Goal: Book appointment/travel/reservation

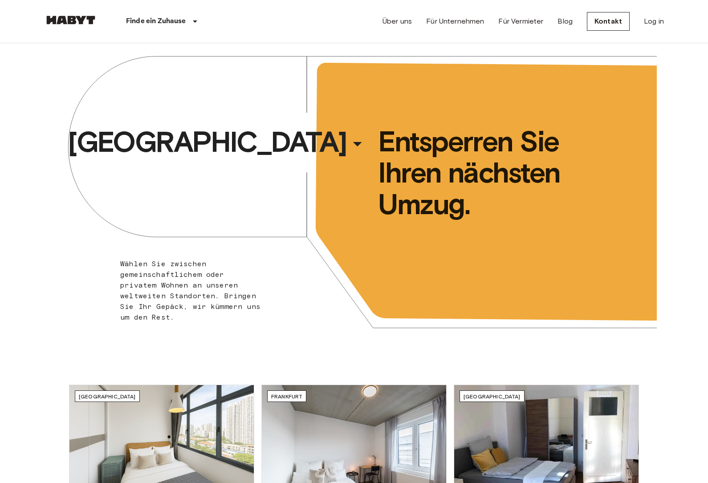
click at [280, 128] on span "[GEOGRAPHIC_DATA]" at bounding box center [207, 142] width 279 height 36
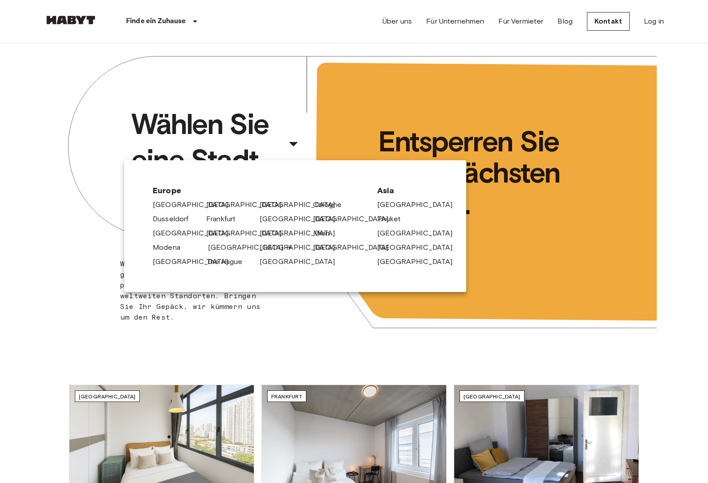
click at [220, 249] on link "Munich" at bounding box center [250, 247] width 85 height 11
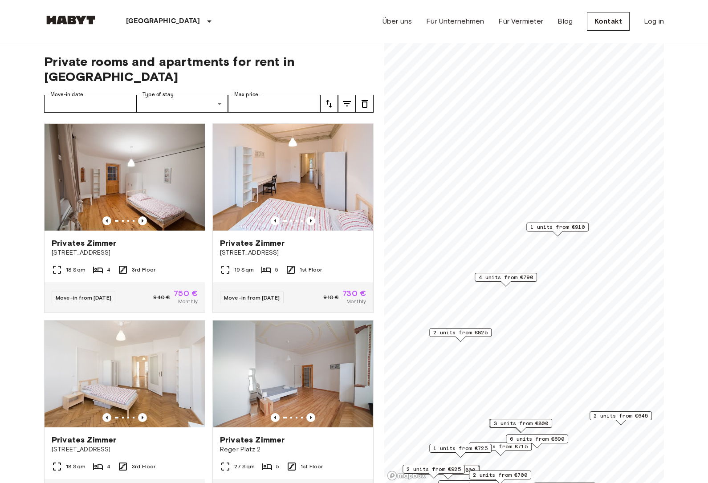
click at [559, 229] on span "1 units from €910" at bounding box center [557, 227] width 54 height 8
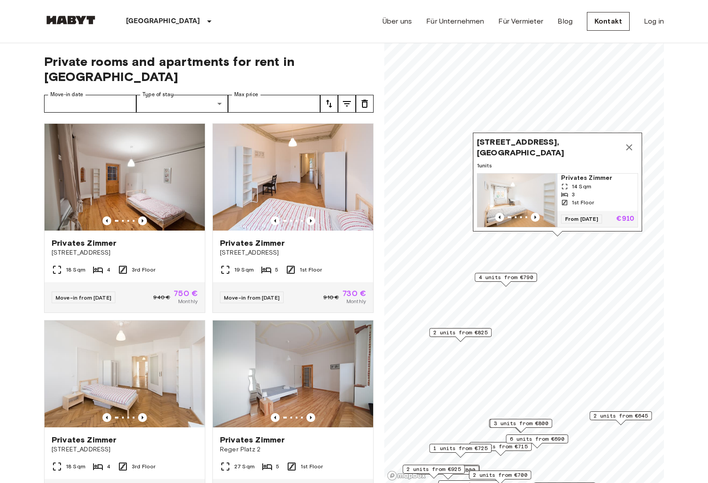
click at [516, 274] on span "4 units from €790" at bounding box center [506, 277] width 54 height 8
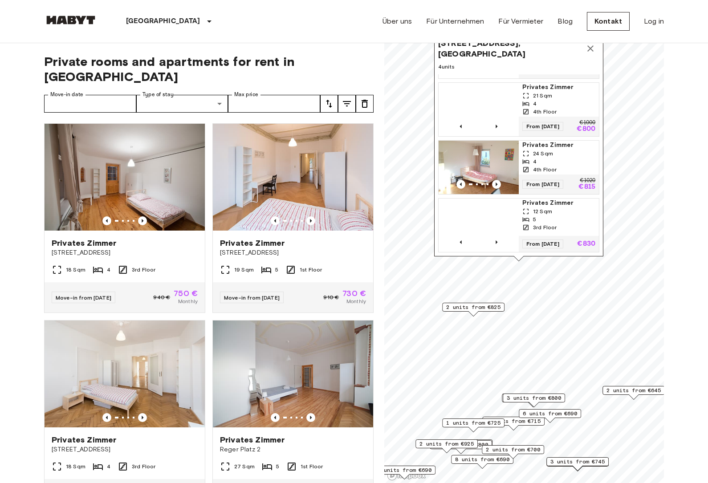
scroll to position [50, 0]
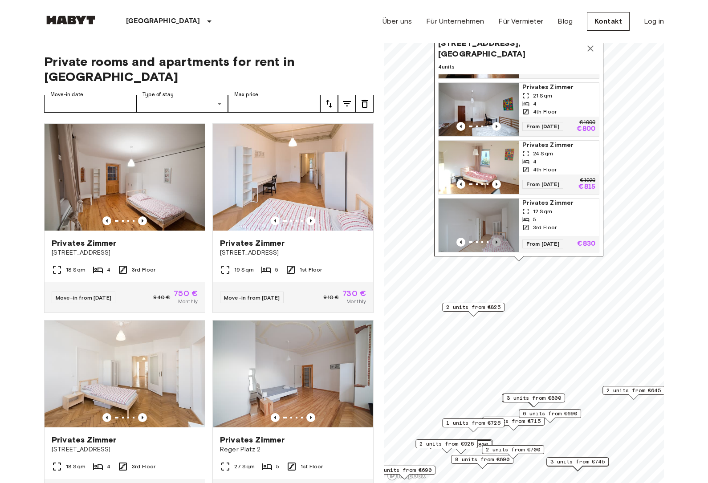
click at [498, 243] on icon "Previous image" at bounding box center [496, 242] width 9 height 9
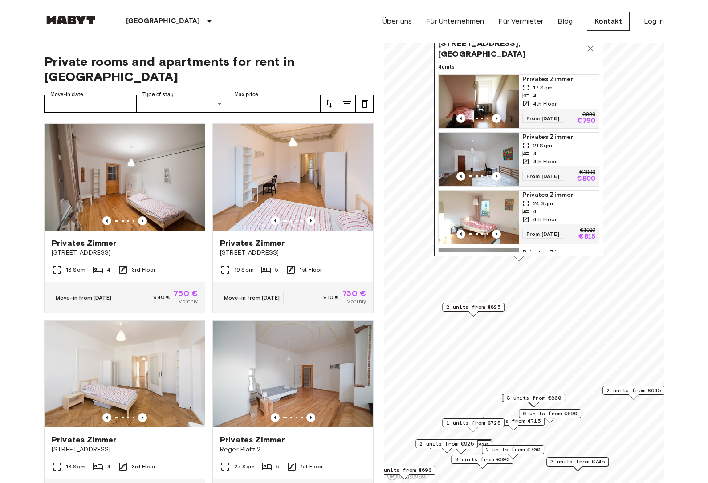
scroll to position [0, 0]
click at [485, 307] on span "2 units from €825" at bounding box center [473, 307] width 54 height 8
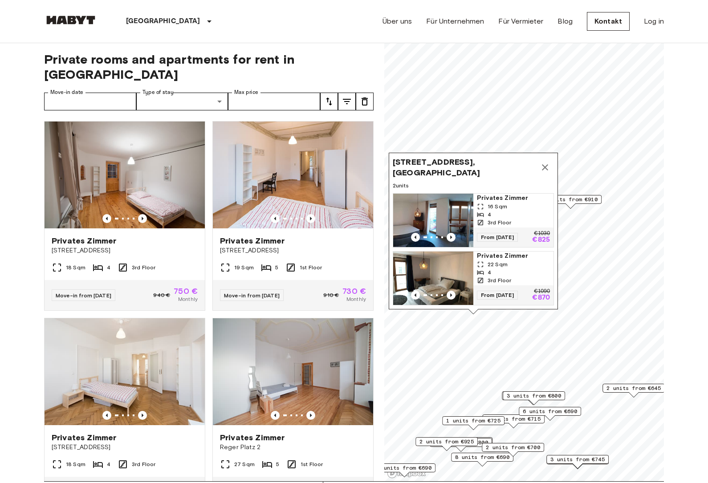
scroll to position [3, 0]
click at [450, 238] on icon "Previous image" at bounding box center [450, 236] width 9 height 9
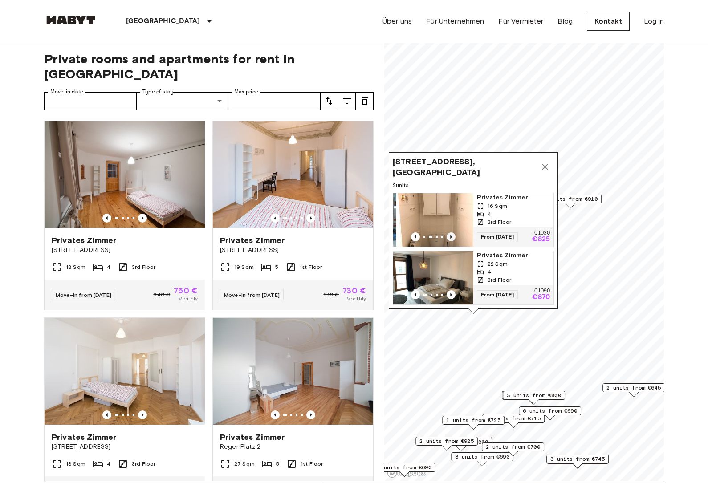
click at [450, 239] on icon "Previous image" at bounding box center [450, 236] width 9 height 9
click at [542, 171] on icon "Map marker" at bounding box center [545, 167] width 11 height 11
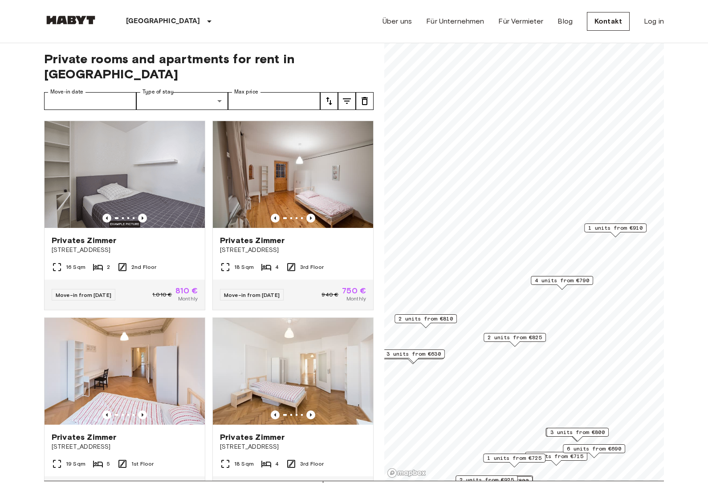
click at [447, 320] on span "2 units from €810" at bounding box center [425, 319] width 54 height 8
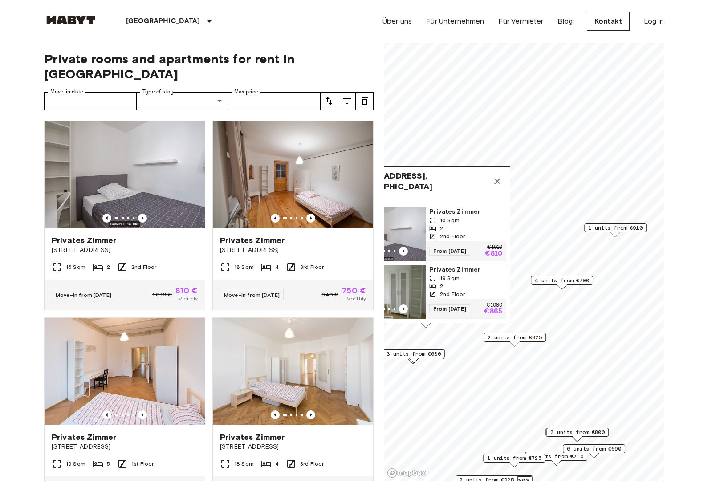
click at [435, 187] on span "Alfonsstraße 7, 80636 Munich, GER" at bounding box center [416, 180] width 143 height 21
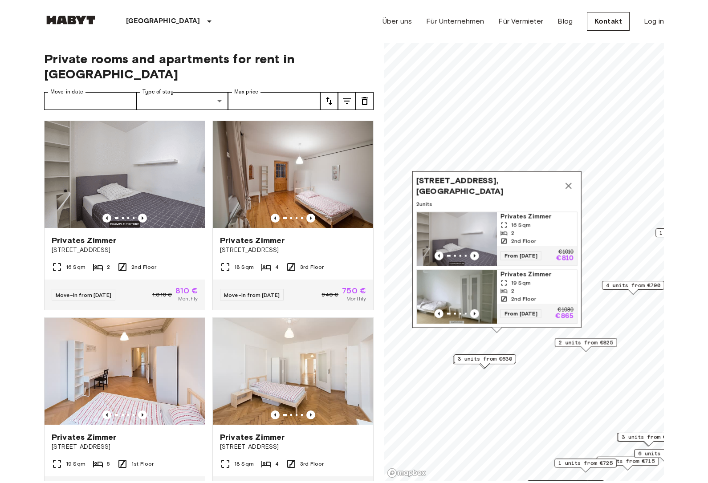
drag, startPoint x: 435, startPoint y: 187, endPoint x: 506, endPoint y: 191, distance: 70.5
click at [506, 191] on span "Alfonsstraße 7, 80636 Munich, GER" at bounding box center [487, 185] width 143 height 21
click at [474, 257] on icon "Previous image" at bounding box center [473, 255] width 9 height 9
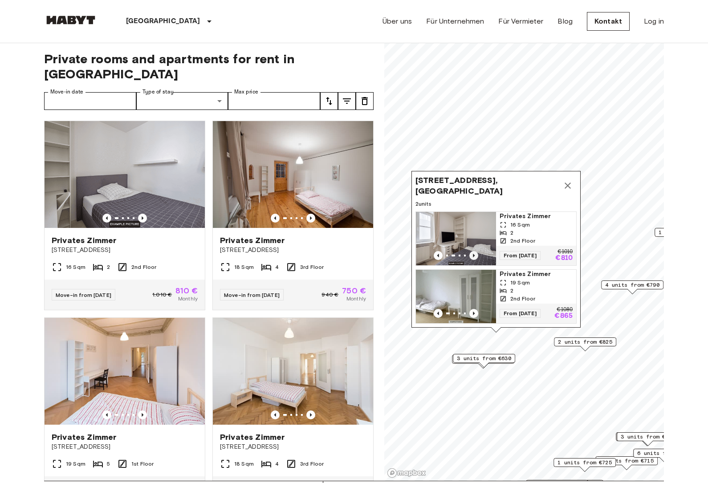
click at [474, 257] on icon "Previous image" at bounding box center [473, 255] width 9 height 9
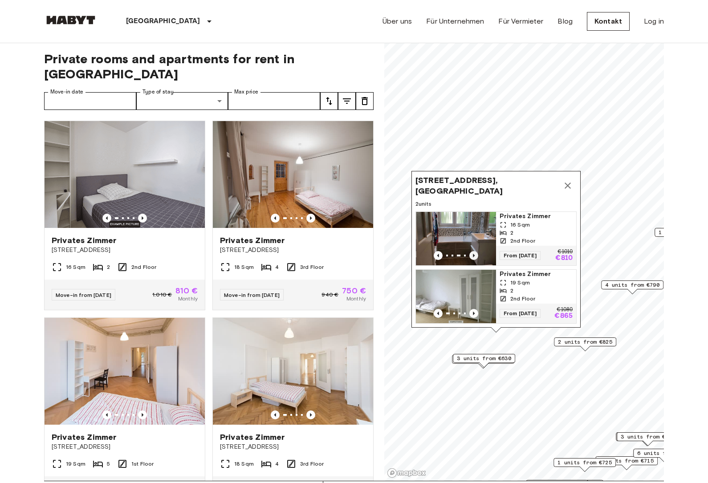
click at [474, 257] on icon "Previous image" at bounding box center [473, 255] width 9 height 9
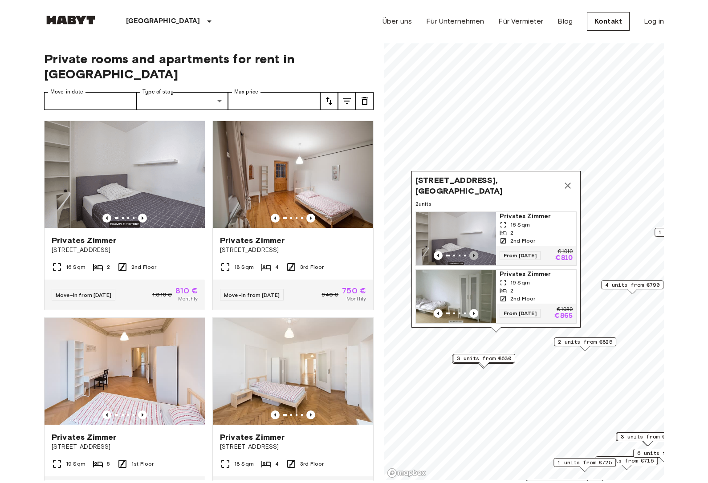
click at [474, 257] on icon "Previous image" at bounding box center [473, 255] width 9 height 9
click at [568, 185] on icon "Map marker" at bounding box center [567, 186] width 6 height 6
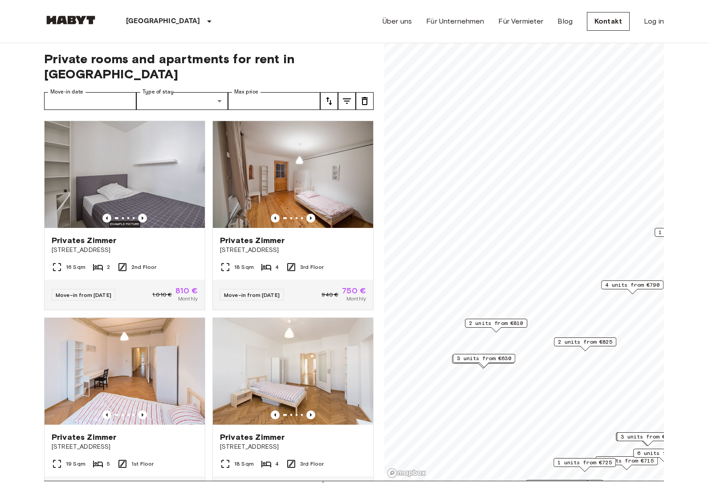
click at [503, 322] on span "2 units from €810" at bounding box center [496, 323] width 54 height 8
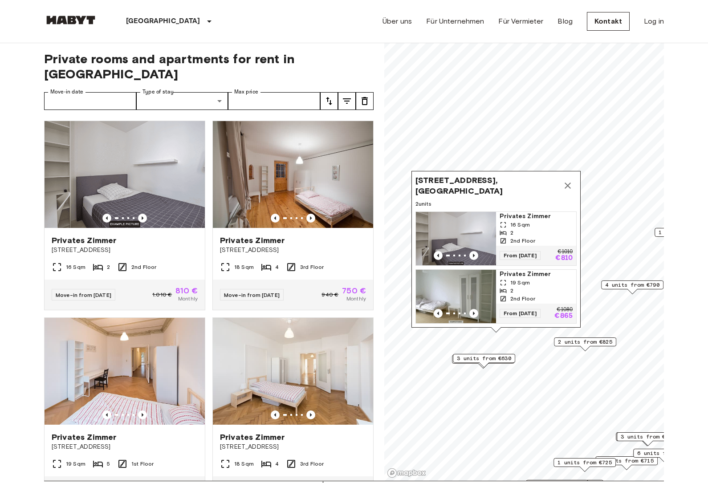
click at [486, 361] on span "3 units from €630" at bounding box center [484, 358] width 54 height 8
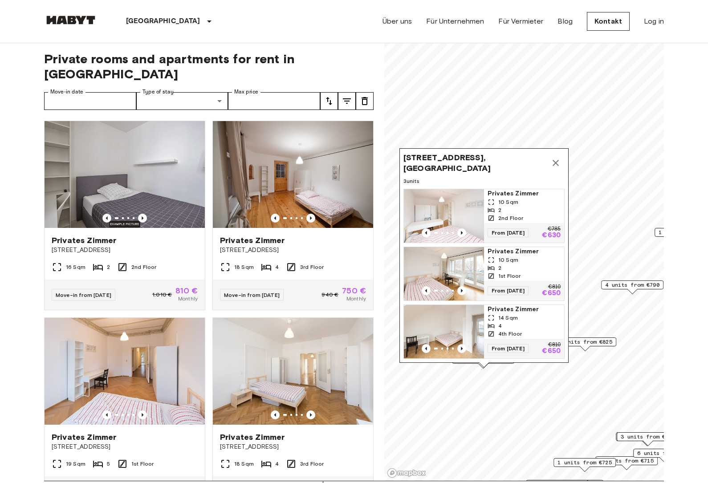
scroll to position [9, 0]
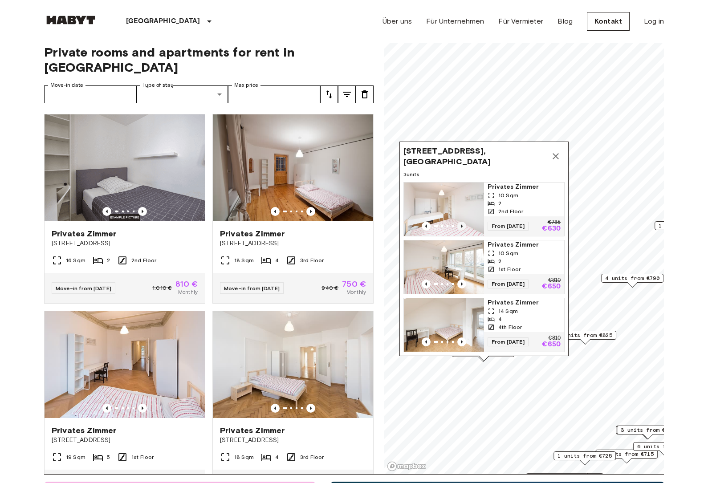
click at [460, 226] on icon "Previous image" at bounding box center [461, 226] width 9 height 9
click at [478, 211] on img "Map marker" at bounding box center [446, 209] width 80 height 53
click at [588, 336] on span "2 units from €825" at bounding box center [585, 335] width 54 height 8
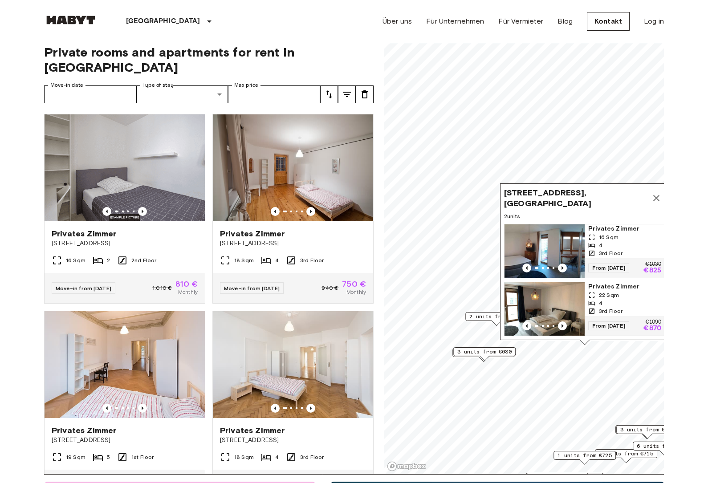
click at [569, 255] on img "Map marker" at bounding box center [544, 250] width 80 height 53
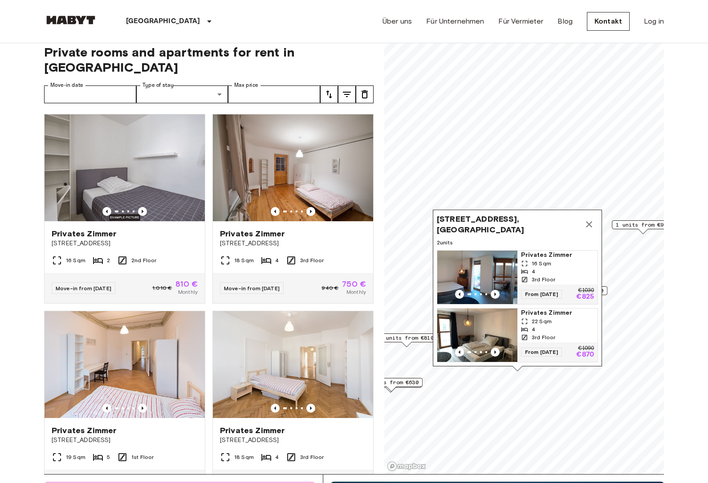
click at [594, 220] on button "Map marker" at bounding box center [589, 224] width 18 height 18
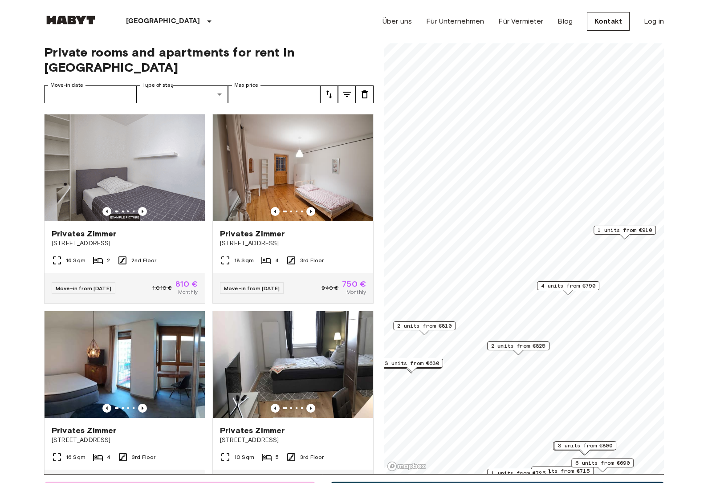
click at [574, 288] on span "4 units from €790" at bounding box center [568, 286] width 54 height 8
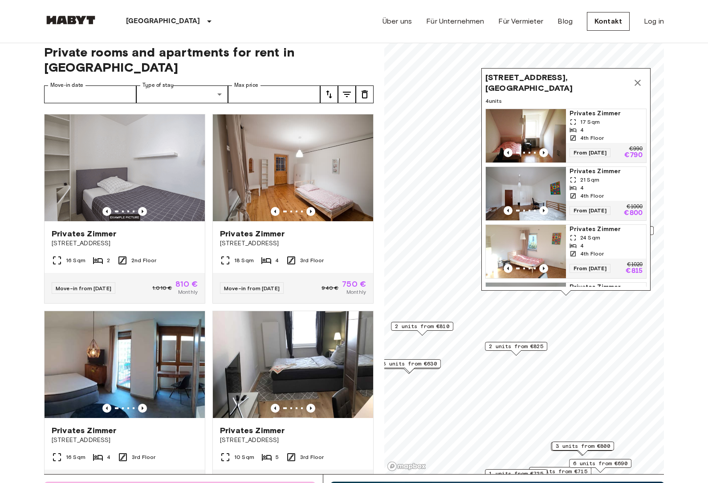
click at [639, 77] on icon "Map marker" at bounding box center [637, 82] width 11 height 11
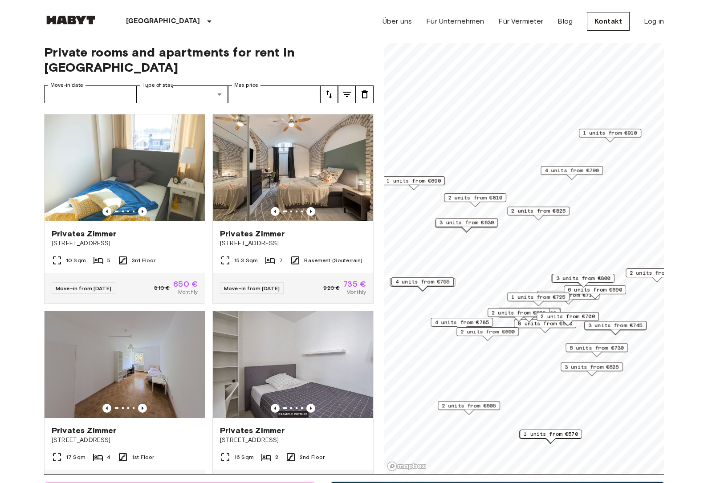
click at [538, 299] on span "1 units from €725" at bounding box center [538, 297] width 54 height 8
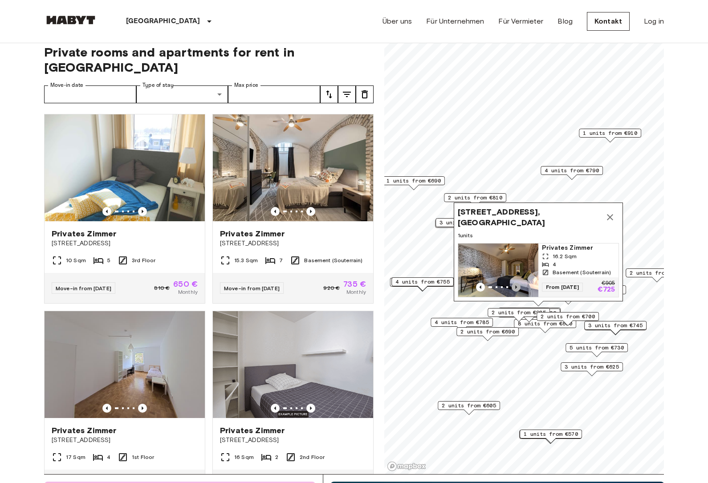
click at [517, 286] on icon "Previous image" at bounding box center [515, 287] width 9 height 9
click at [517, 287] on icon "Previous image" at bounding box center [515, 287] width 9 height 9
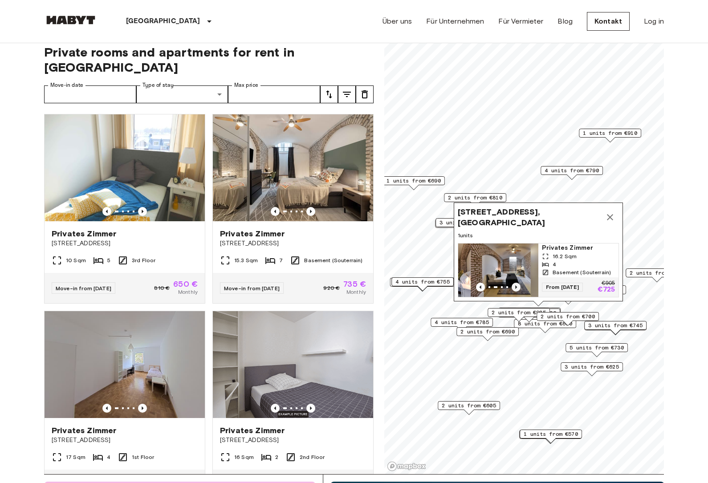
click at [517, 287] on icon "Previous image" at bounding box center [515, 287] width 9 height 9
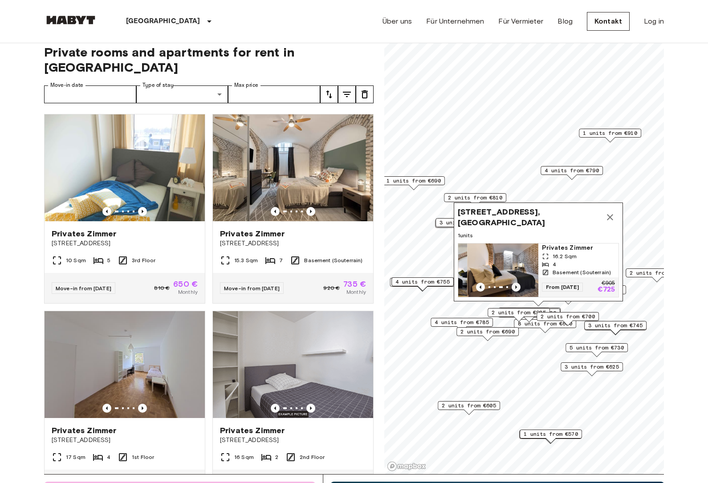
click at [517, 287] on icon "Previous image" at bounding box center [515, 287] width 9 height 9
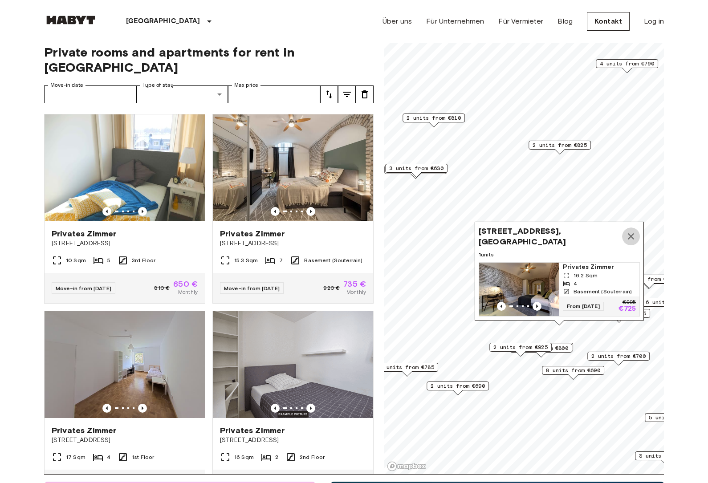
click at [631, 234] on icon "Map marker" at bounding box center [630, 236] width 11 height 11
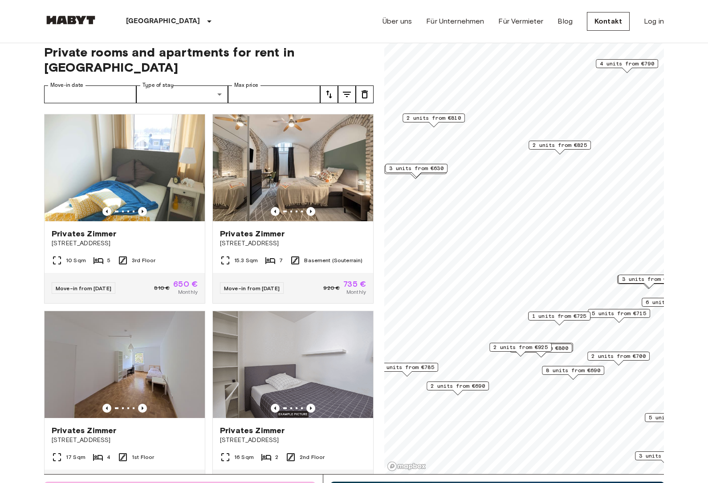
click at [615, 312] on span "5 units from €715" at bounding box center [619, 313] width 54 height 8
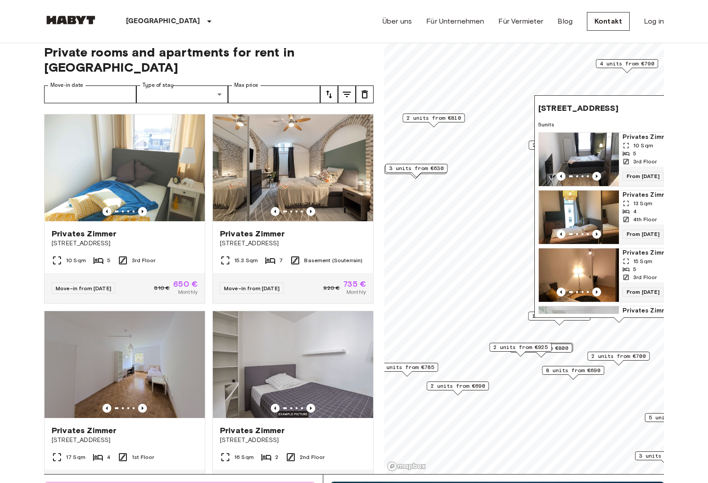
click at [602, 161] on img "Map marker" at bounding box center [579, 159] width 80 height 53
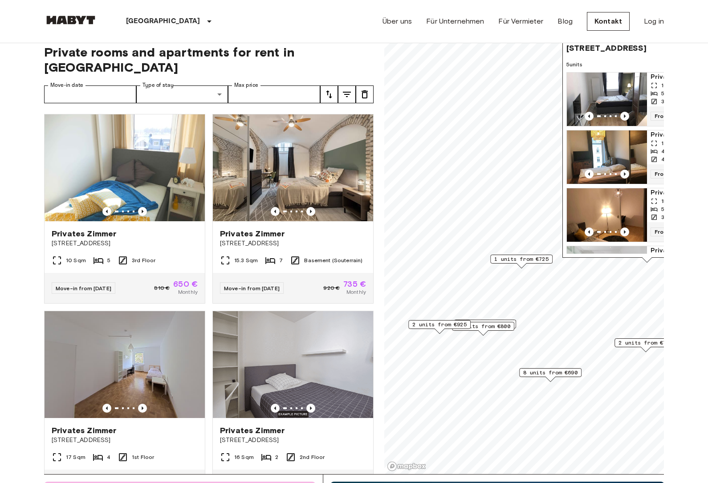
click at [491, 327] on span "4 units from €800" at bounding box center [483, 326] width 54 height 8
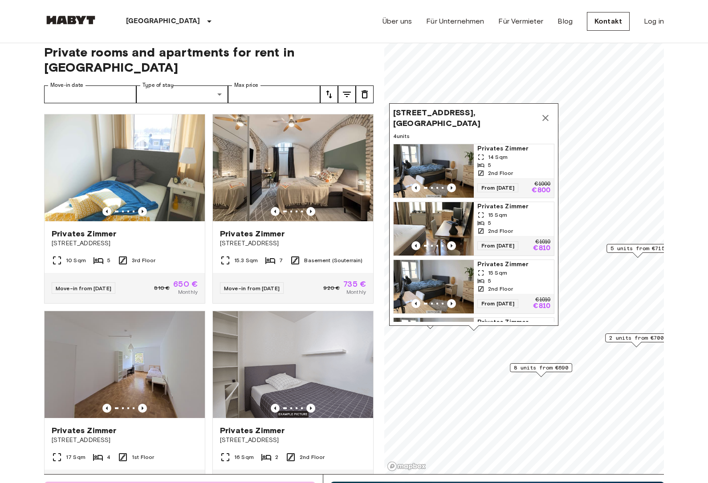
scroll to position [47, 0]
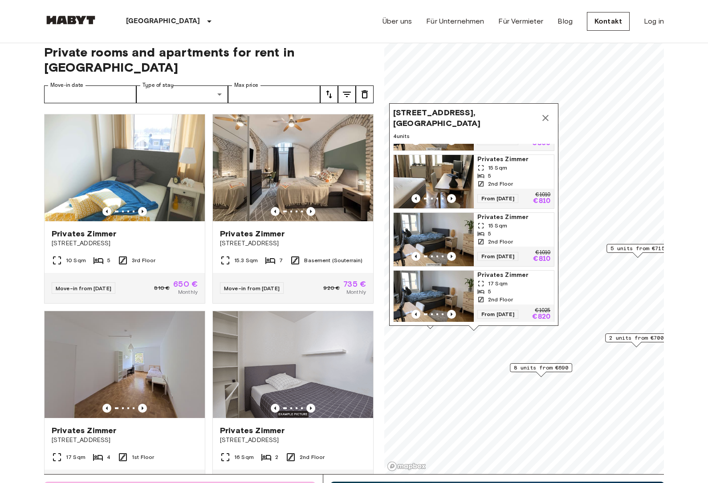
click at [546, 117] on icon "Map marker" at bounding box center [545, 118] width 6 height 6
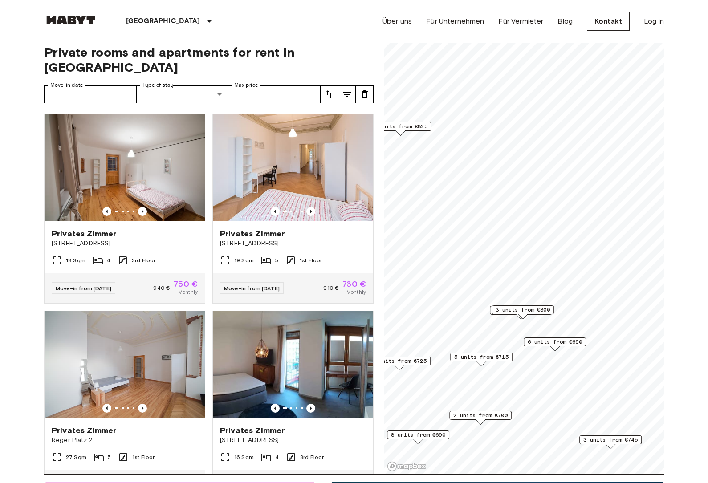
click at [526, 310] on span "3 units from €800" at bounding box center [522, 310] width 54 height 8
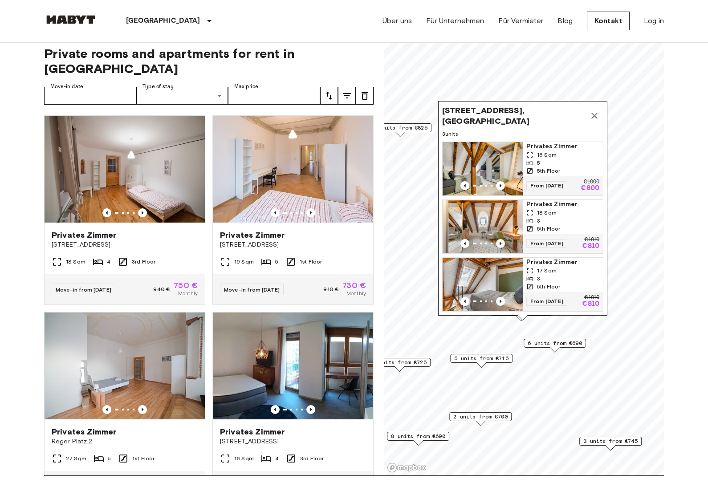
scroll to position [8, 0]
click at [499, 241] on icon "Previous image" at bounding box center [500, 243] width 9 height 9
click at [499, 245] on icon "Previous image" at bounding box center [500, 243] width 9 height 9
click at [500, 222] on img "Map marker" at bounding box center [483, 226] width 80 height 53
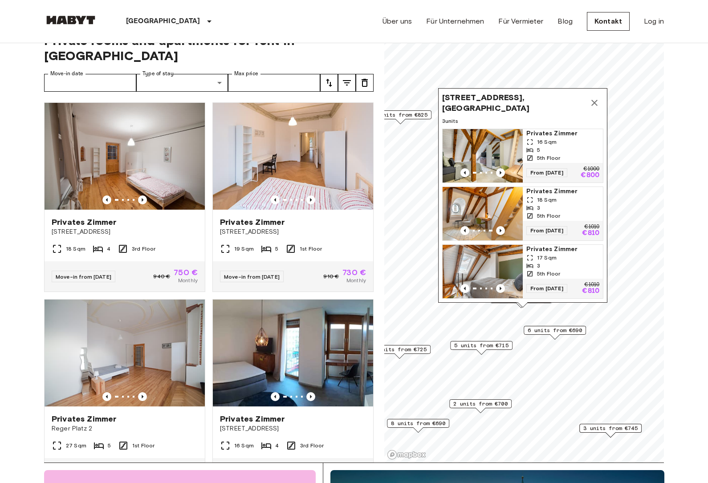
scroll to position [21, 0]
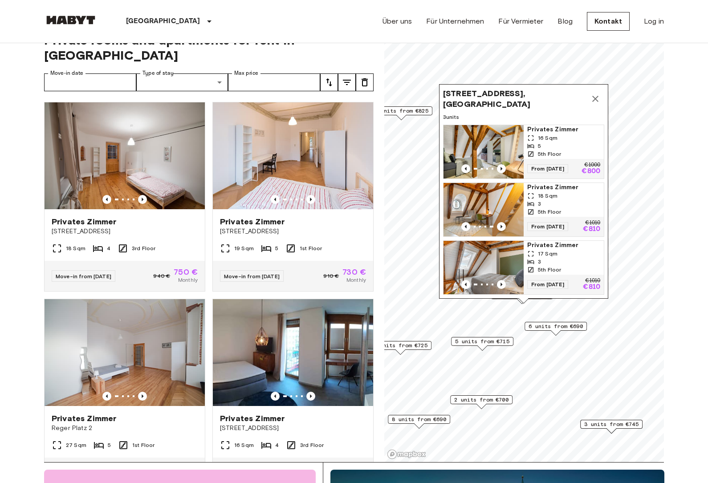
click at [558, 204] on div "3" at bounding box center [563, 204] width 73 height 8
click at [600, 99] on icon "Map marker" at bounding box center [595, 98] width 11 height 11
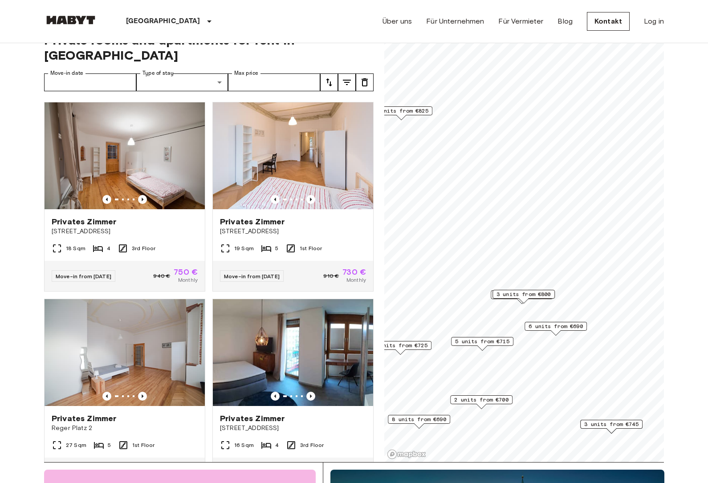
click at [557, 323] on span "6 units from €690" at bounding box center [555, 326] width 54 height 8
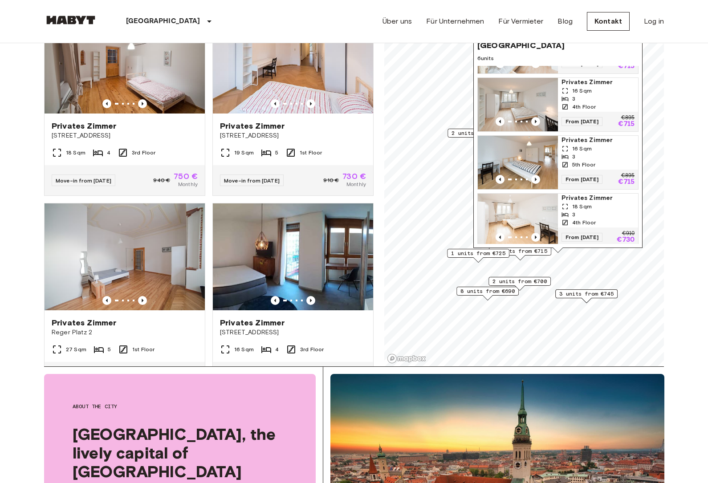
scroll to position [122, 0]
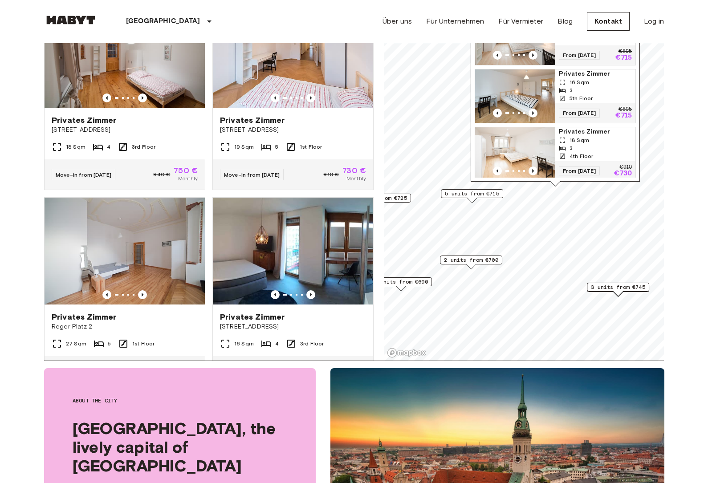
click at [497, 262] on span "2 units from €700" at bounding box center [471, 260] width 54 height 8
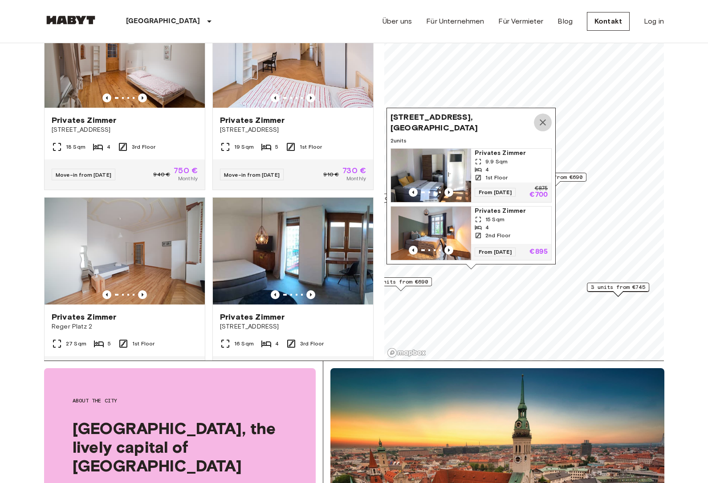
click at [546, 123] on icon "Map marker" at bounding box center [542, 122] width 11 height 11
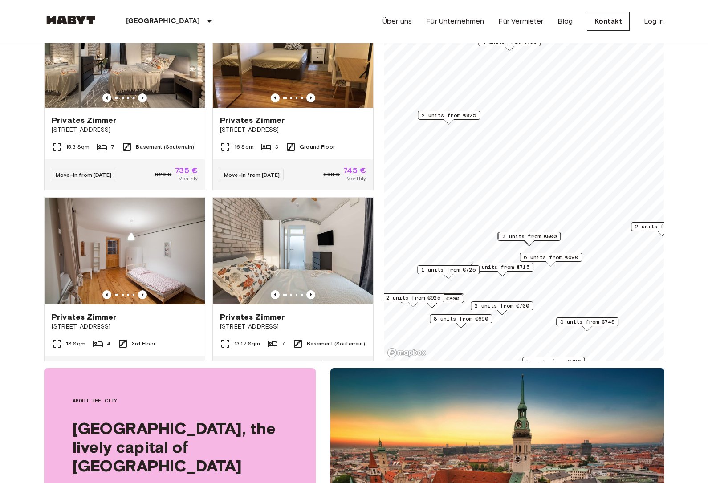
click at [463, 114] on span "2 units from €825" at bounding box center [449, 115] width 54 height 8
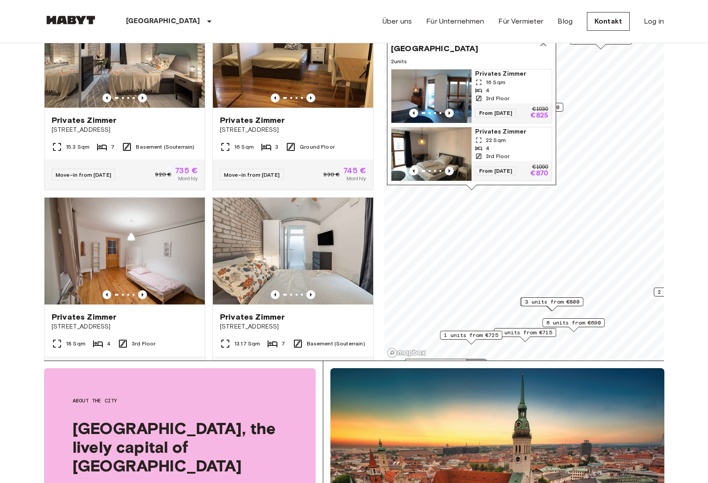
click at [453, 169] on icon "Previous image" at bounding box center [449, 170] width 9 height 9
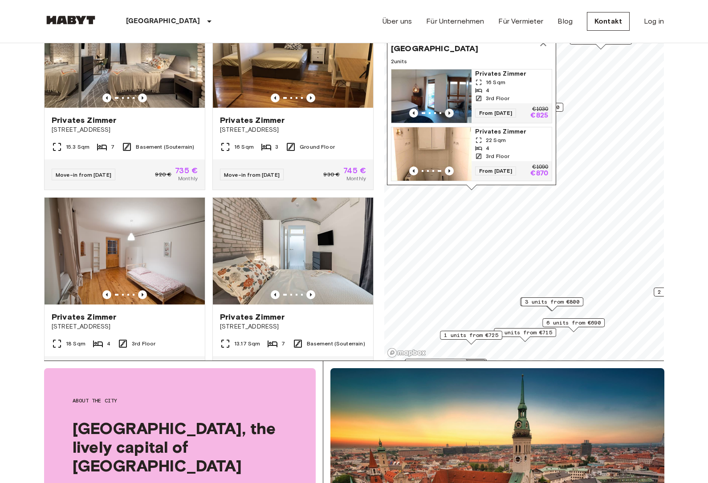
click at [452, 113] on icon "Previous image" at bounding box center [449, 113] width 9 height 9
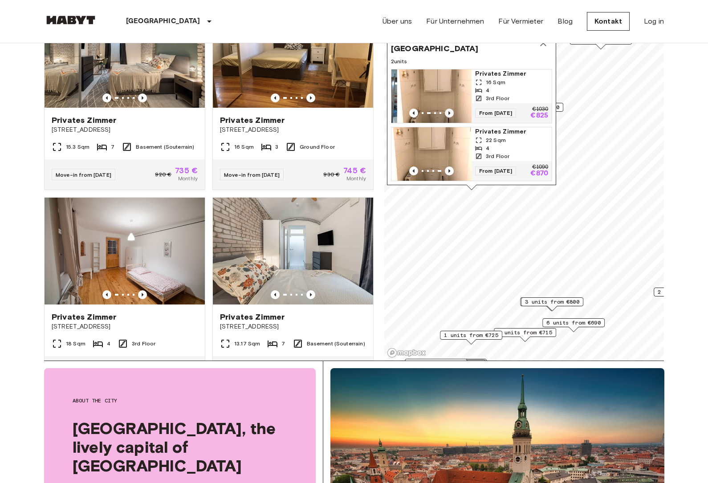
click at [452, 113] on icon "Previous image" at bounding box center [449, 113] width 9 height 9
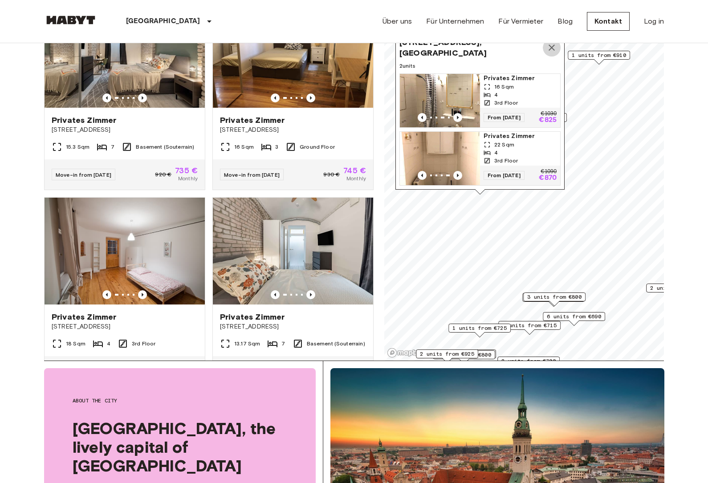
click at [552, 52] on icon "Map marker" at bounding box center [551, 47] width 11 height 11
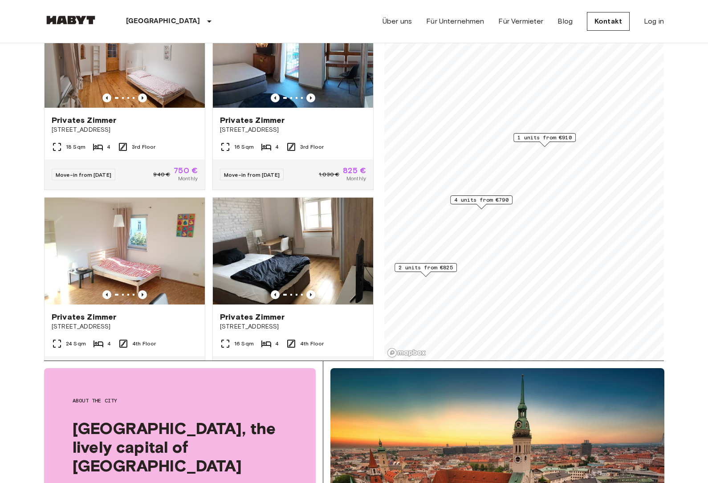
click at [484, 203] on span "4 units from €790" at bounding box center [481, 200] width 54 height 8
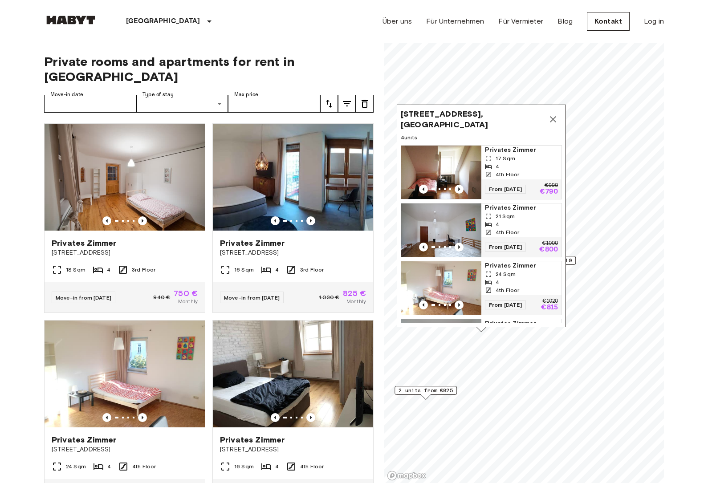
click at [551, 116] on icon "Map marker" at bounding box center [553, 119] width 11 height 11
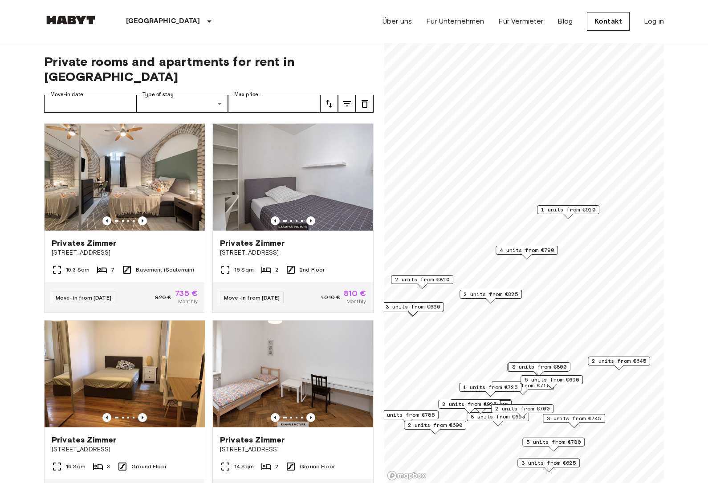
click at [577, 214] on div "1 units from €910" at bounding box center [568, 209] width 62 height 9
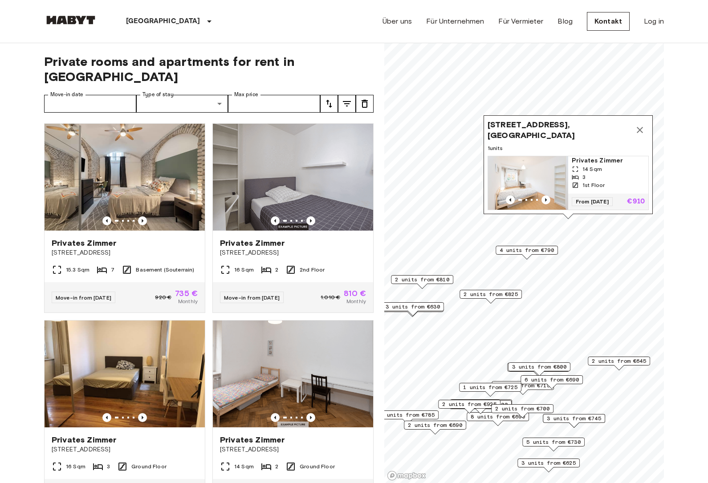
click at [545, 206] on img "Map marker" at bounding box center [528, 182] width 80 height 53
click at [644, 132] on icon "Map marker" at bounding box center [639, 130] width 11 height 11
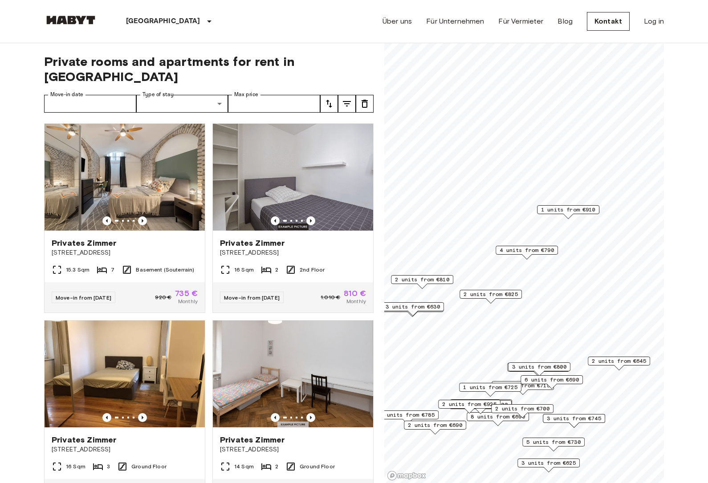
click at [496, 296] on span "2 units from €825" at bounding box center [490, 294] width 54 height 8
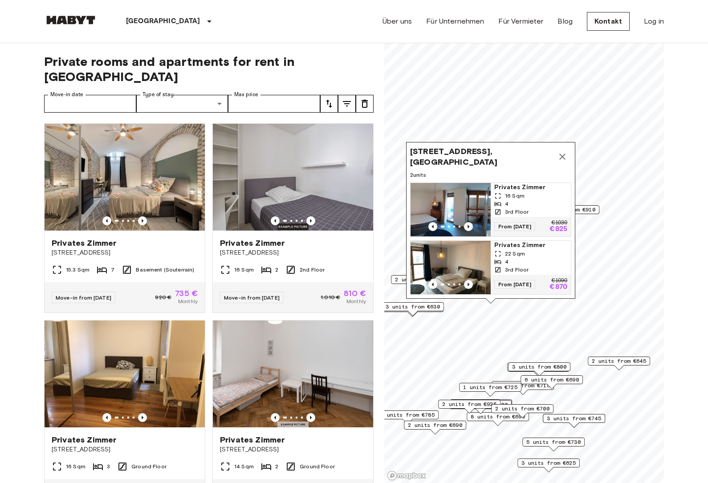
click at [563, 158] on icon "Map marker" at bounding box center [562, 157] width 6 height 6
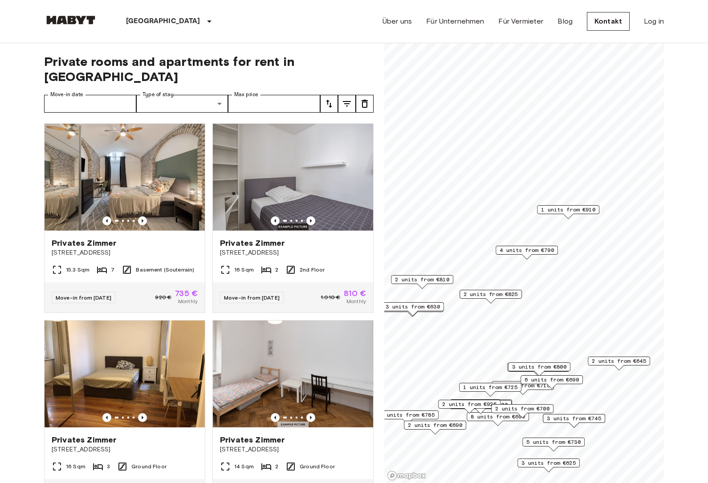
click at [434, 281] on span "2 units from €810" at bounding box center [422, 280] width 54 height 8
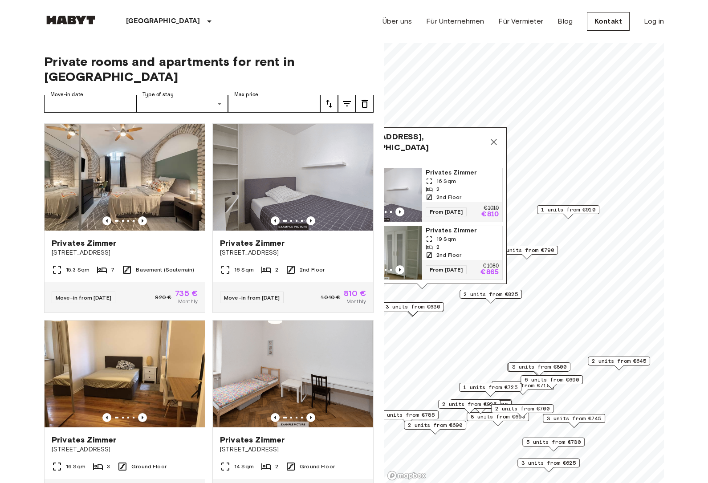
click at [493, 144] on icon "Map marker" at bounding box center [493, 142] width 11 height 11
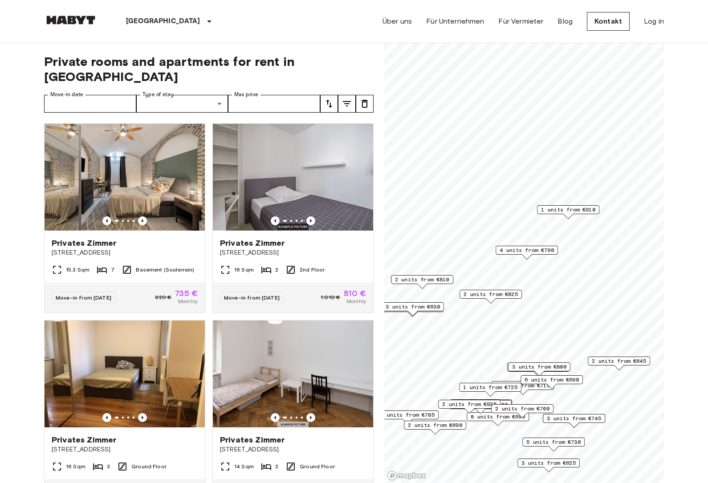
click at [420, 279] on span "2 units from €810" at bounding box center [422, 280] width 54 height 8
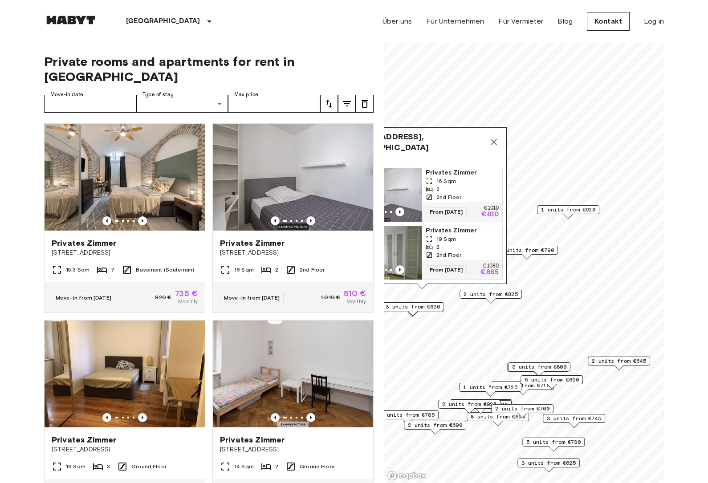
click at [417, 204] on img "Map marker" at bounding box center [382, 194] width 80 height 53
click at [492, 141] on icon "Map marker" at bounding box center [494, 142] width 6 height 6
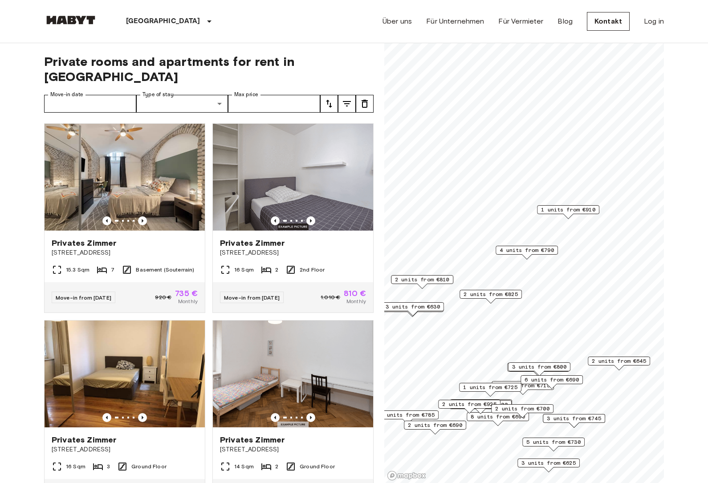
click at [409, 309] on span "3 units from €630" at bounding box center [413, 307] width 54 height 8
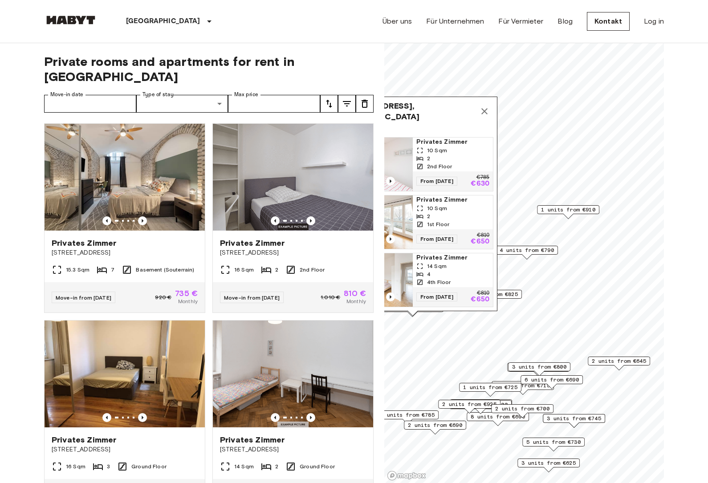
click at [489, 110] on icon "Map marker" at bounding box center [484, 111] width 11 height 11
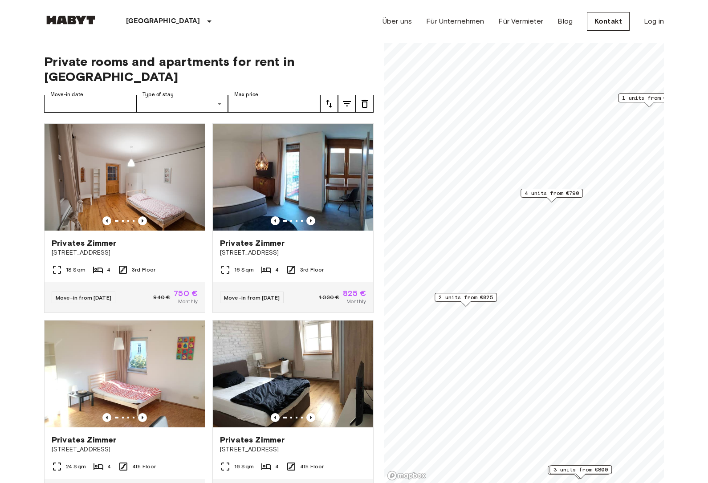
click at [470, 296] on span "2 units from €825" at bounding box center [465, 297] width 54 height 8
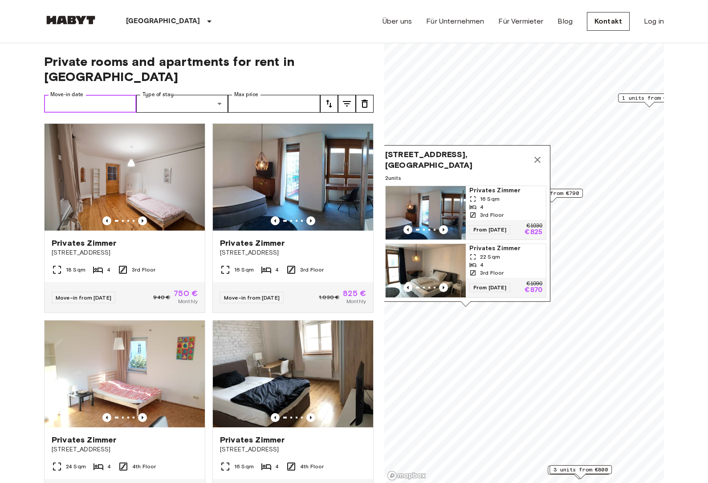
click at [125, 95] on input "Move-in date" at bounding box center [90, 104] width 92 height 18
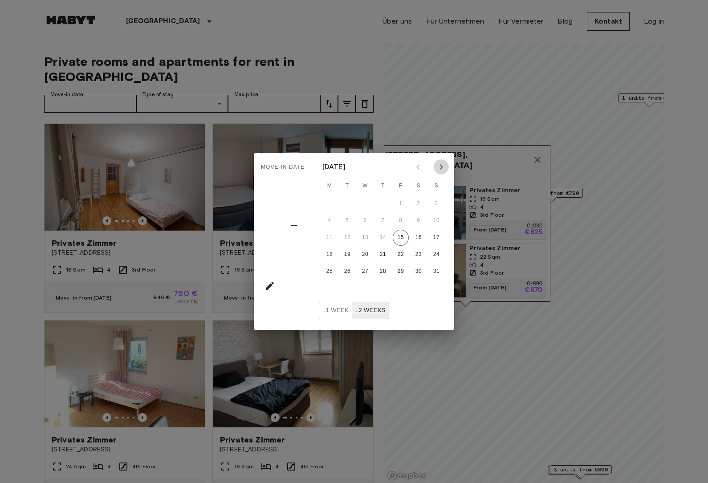
click at [444, 166] on icon "Next month" at bounding box center [441, 167] width 11 height 11
click at [329, 239] on button "15" at bounding box center [329, 238] width 16 height 16
type input "**********"
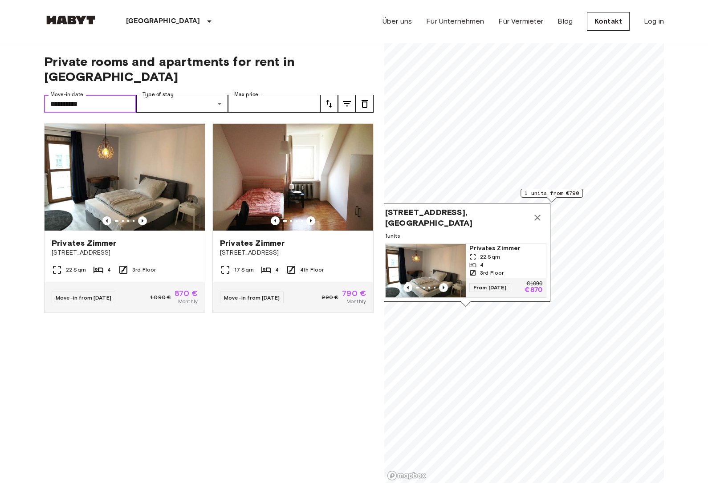
click at [540, 219] on icon "Map marker" at bounding box center [537, 217] width 11 height 11
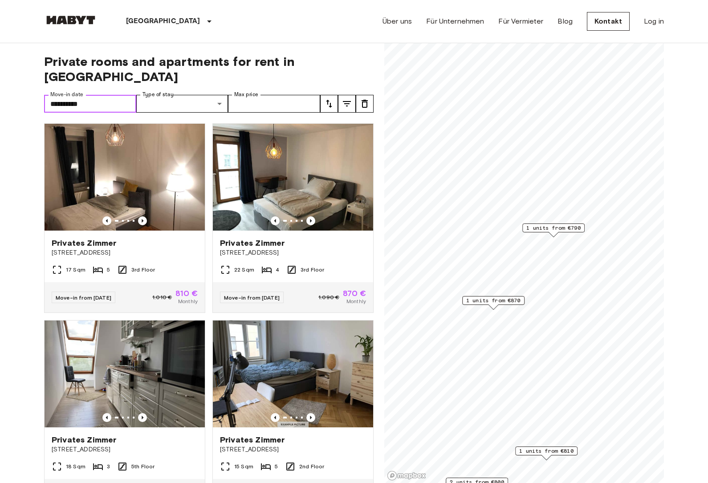
click at [476, 304] on span "1 units from €870" at bounding box center [493, 300] width 54 height 8
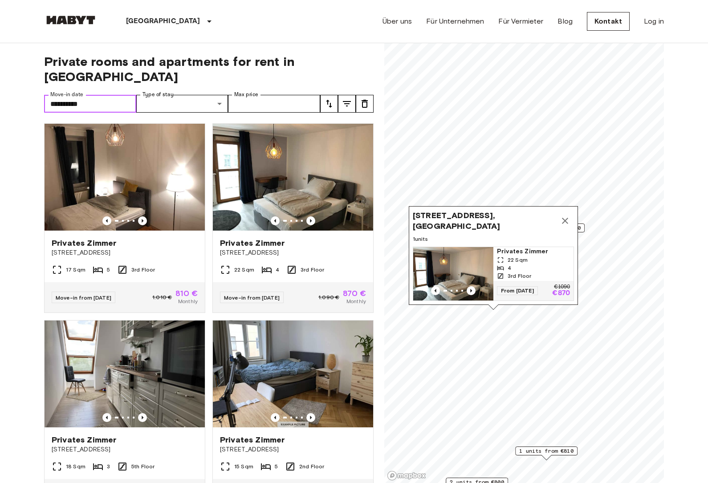
click at [493, 292] on div "Map marker" at bounding box center [453, 290] width 80 height 9
click at [568, 220] on icon "Map marker" at bounding box center [565, 220] width 11 height 11
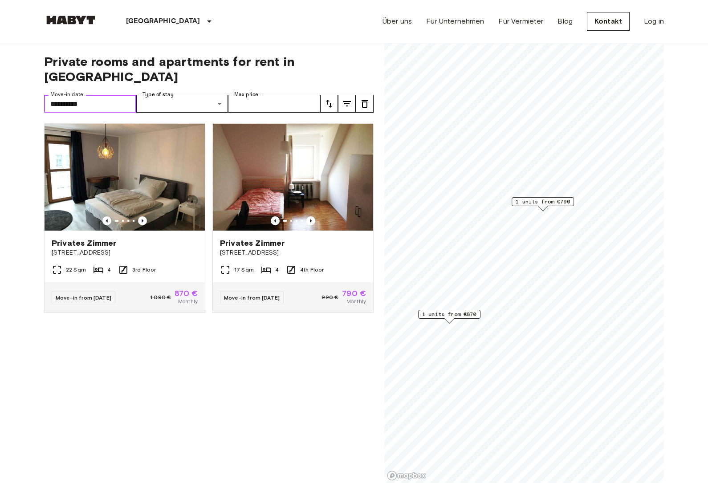
click at [550, 203] on span "1 units from €790" at bounding box center [542, 202] width 54 height 8
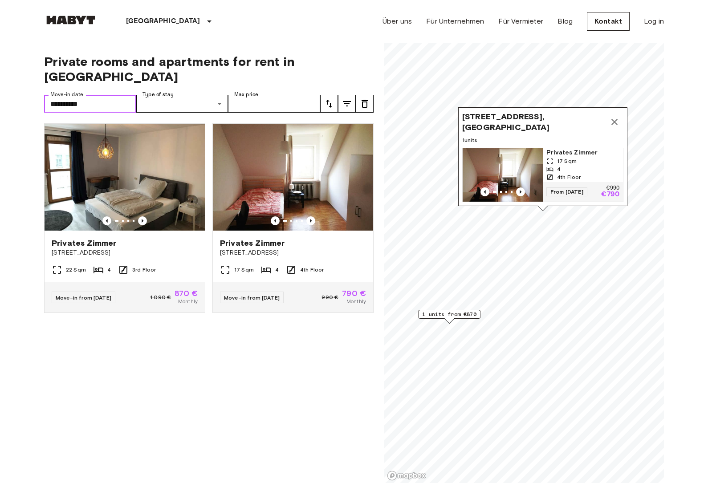
click at [613, 126] on icon "Map marker" at bounding box center [614, 122] width 11 height 11
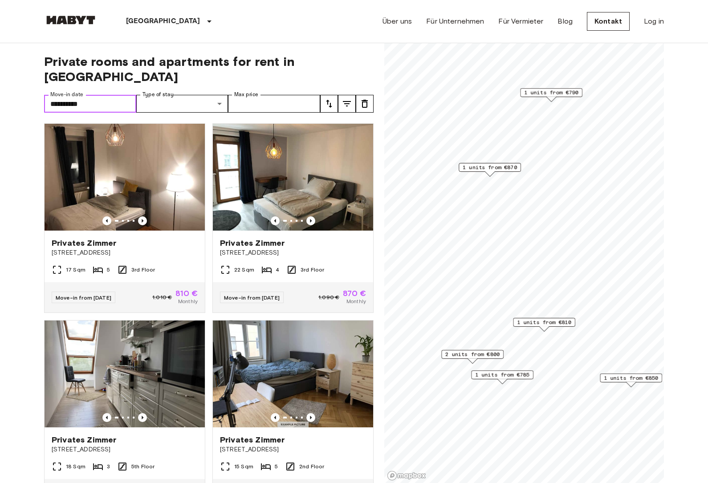
click at [550, 325] on span "1 units from €810" at bounding box center [544, 322] width 54 height 8
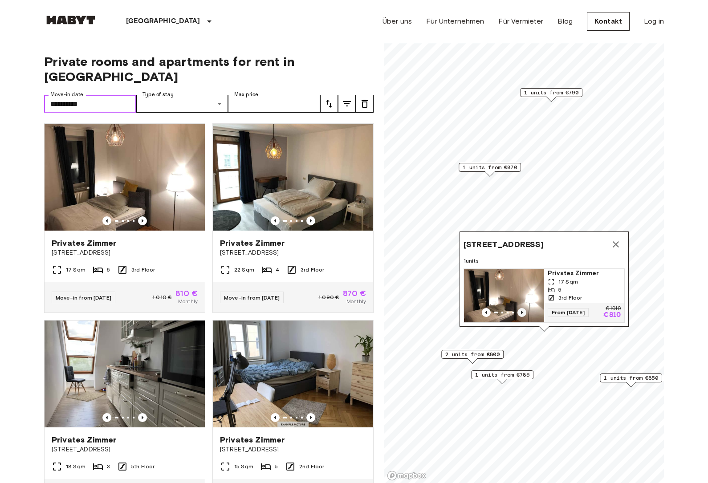
click at [523, 313] on icon "Previous image" at bounding box center [521, 312] width 9 height 9
click at [526, 315] on icon "Previous image" at bounding box center [521, 312] width 9 height 9
click at [522, 315] on icon "Previous image" at bounding box center [521, 312] width 9 height 9
click at [614, 245] on icon "Map marker" at bounding box center [615, 244] width 11 height 11
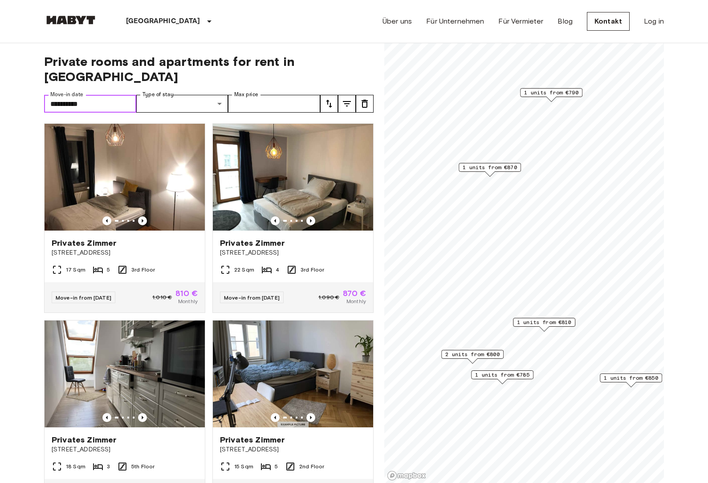
click at [479, 356] on span "2 units from €800" at bounding box center [472, 354] width 54 height 8
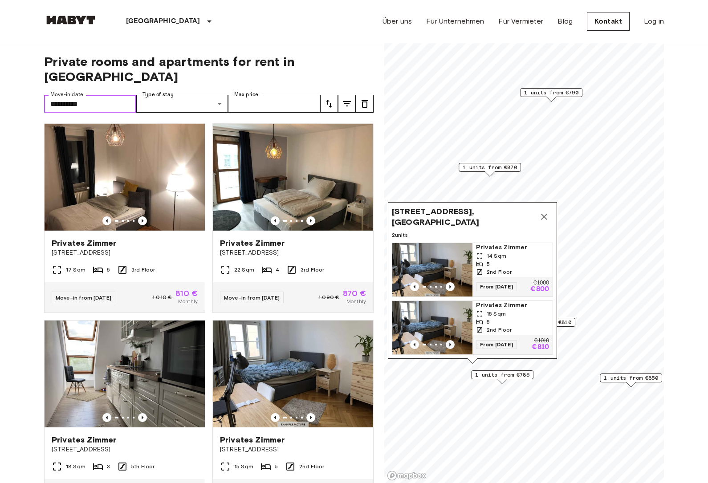
click at [449, 348] on icon "Previous image" at bounding box center [450, 344] width 9 height 9
click at [454, 346] on icon "Previous image" at bounding box center [450, 344] width 9 height 9
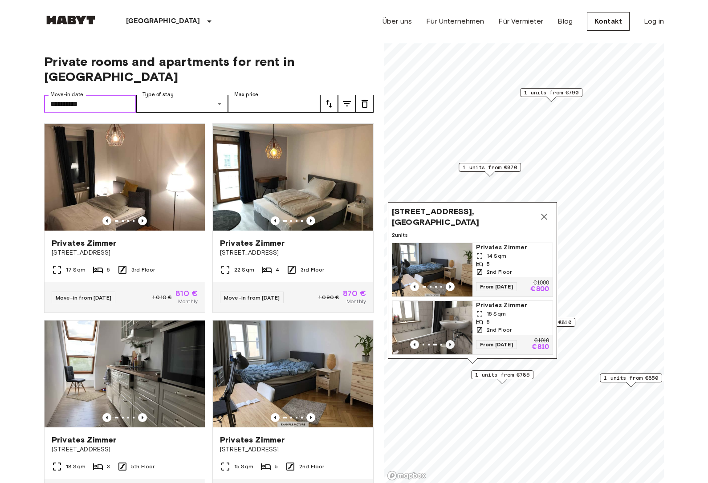
click at [449, 347] on icon "Previous image" at bounding box center [450, 344] width 9 height 9
click at [536, 221] on button "Map marker" at bounding box center [544, 217] width 18 height 18
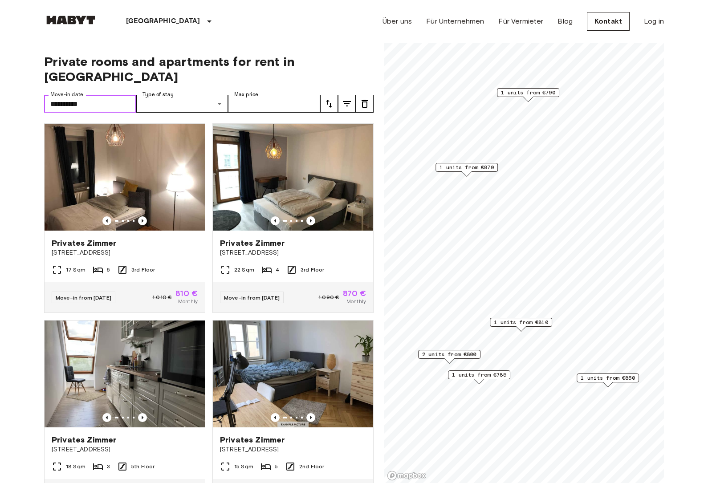
click at [479, 374] on span "1 units from €785" at bounding box center [479, 375] width 54 height 8
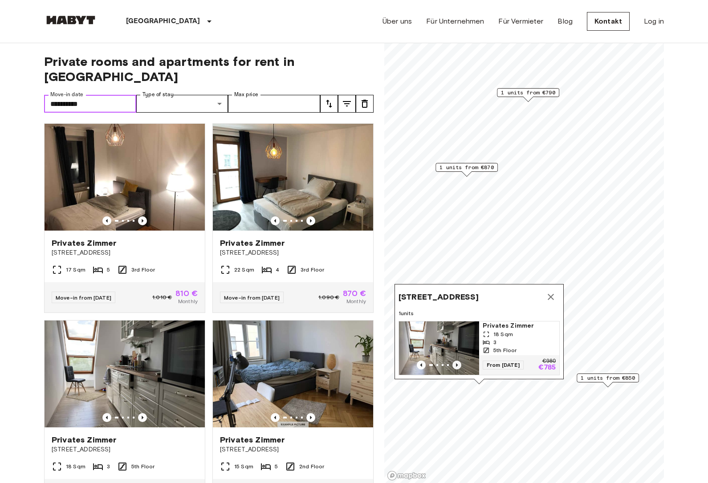
click at [456, 365] on icon "Previous image" at bounding box center [456, 365] width 9 height 9
click at [456, 366] on icon "Previous image" at bounding box center [457, 365] width 2 height 4
click at [458, 365] on icon "Previous image" at bounding box center [456, 365] width 9 height 9
click at [458, 366] on icon "Previous image" at bounding box center [456, 365] width 9 height 9
click at [457, 365] on icon "Previous image" at bounding box center [457, 365] width 2 height 4
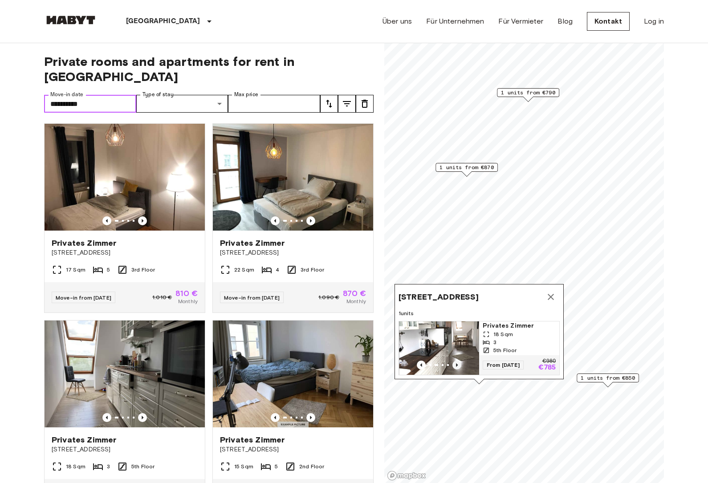
click at [456, 366] on icon "Previous image" at bounding box center [457, 365] width 2 height 4
click at [544, 304] on div "Kapuzinerstraße 35, 80469 Munich, GER" at bounding box center [478, 297] width 161 height 18
click at [548, 297] on icon "Map marker" at bounding box center [550, 297] width 11 height 11
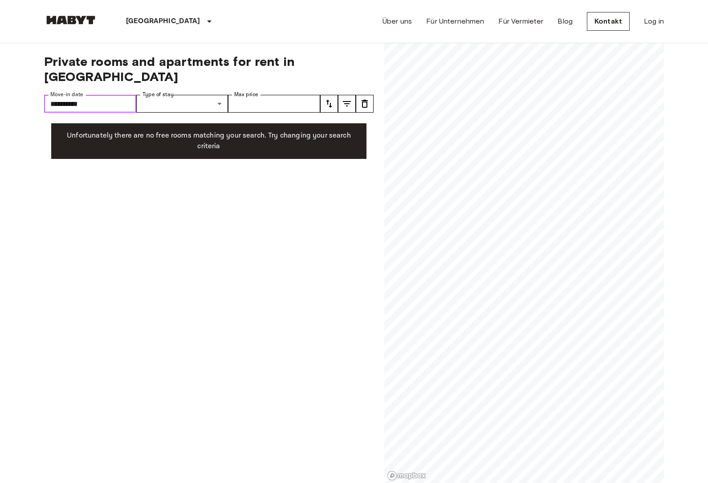
click at [130, 95] on input "**********" at bounding box center [90, 104] width 92 height 18
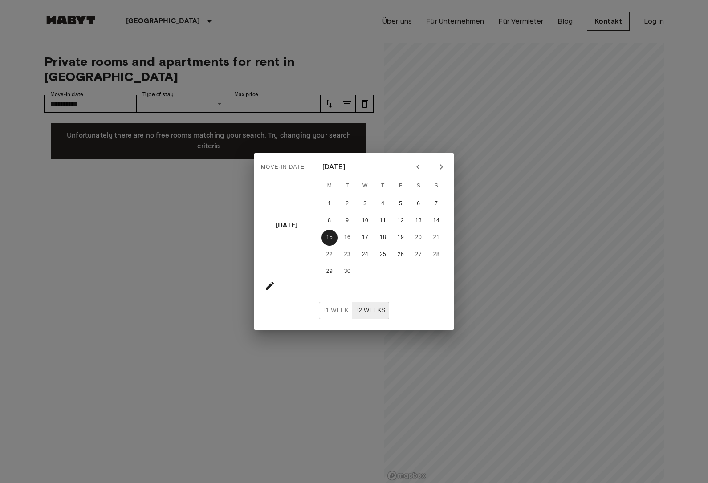
click at [380, 308] on button "±2 weeks" at bounding box center [370, 310] width 37 height 17
click at [444, 164] on icon "Next month" at bounding box center [441, 167] width 11 height 11
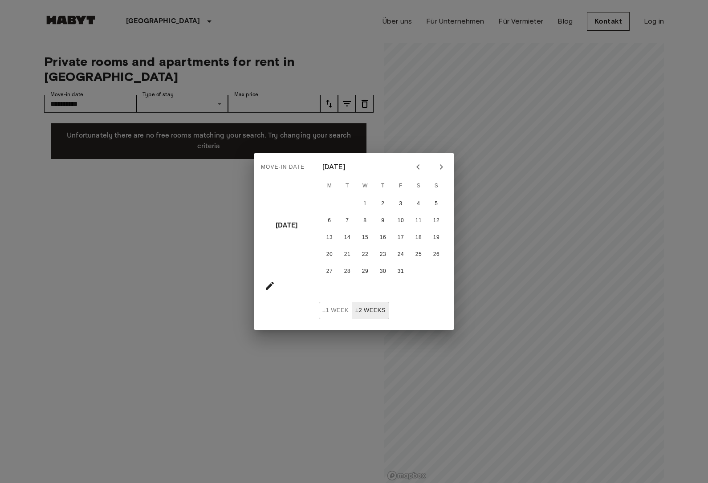
click at [499, 162] on div "Move-in date Mon, Sep 15 October 2025 M T W T F S S 1 2 3 4 5 6 7 8 9 10 11 12 …" at bounding box center [354, 241] width 708 height 483
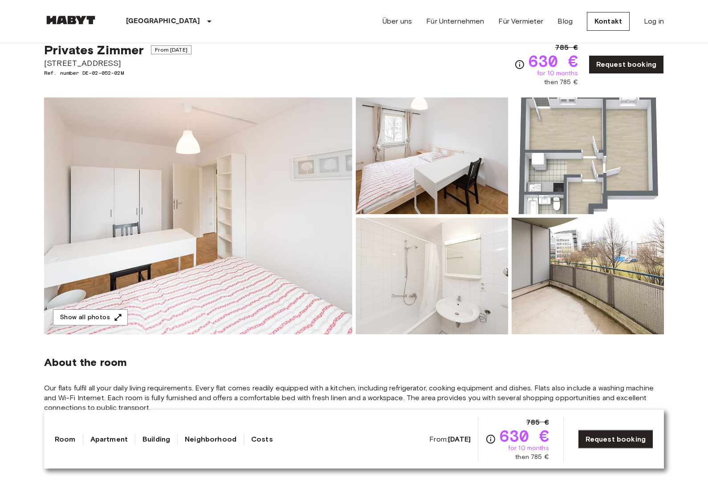
scroll to position [27, 0]
click at [440, 462] on div "From: Nov 4 2025 785 € 630 € for 10 months then 785 €" at bounding box center [488, 439] width 119 height 45
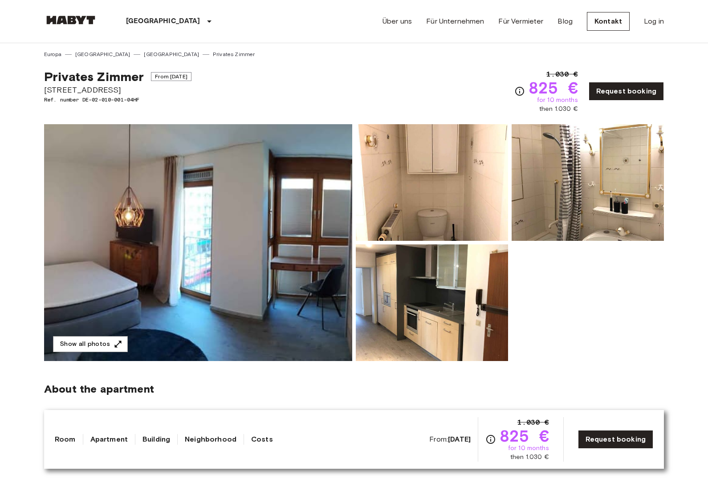
click at [290, 215] on img at bounding box center [198, 242] width 308 height 237
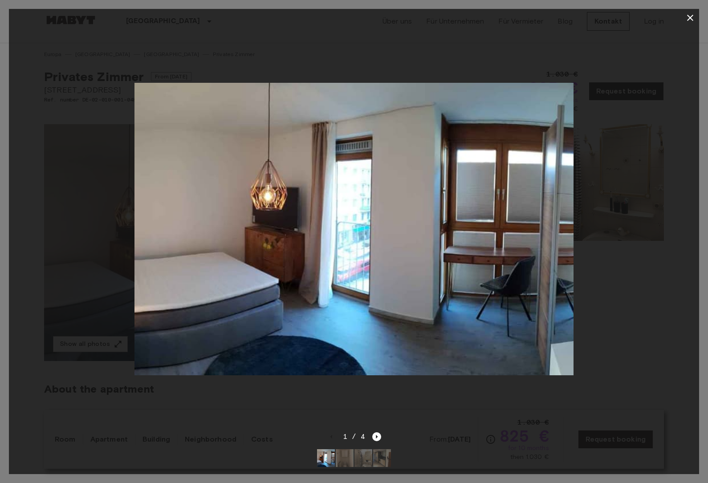
click at [504, 224] on img at bounding box center [353, 229] width 439 height 293
click at [378, 440] on icon "Next image" at bounding box center [376, 436] width 9 height 9
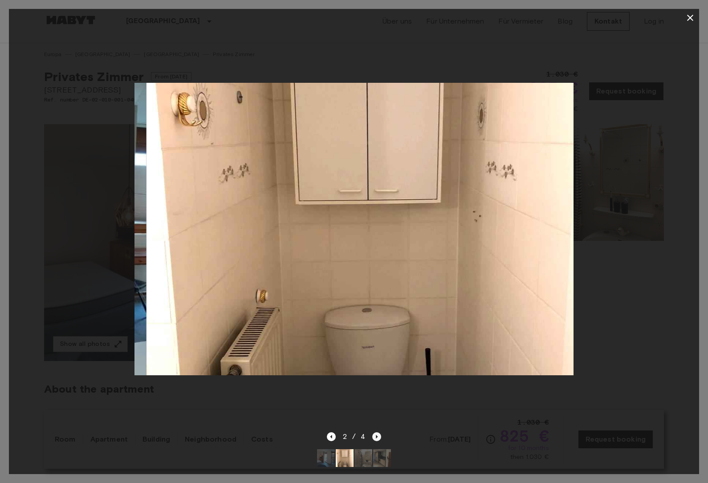
click at [378, 440] on icon "Next image" at bounding box center [376, 436] width 9 height 9
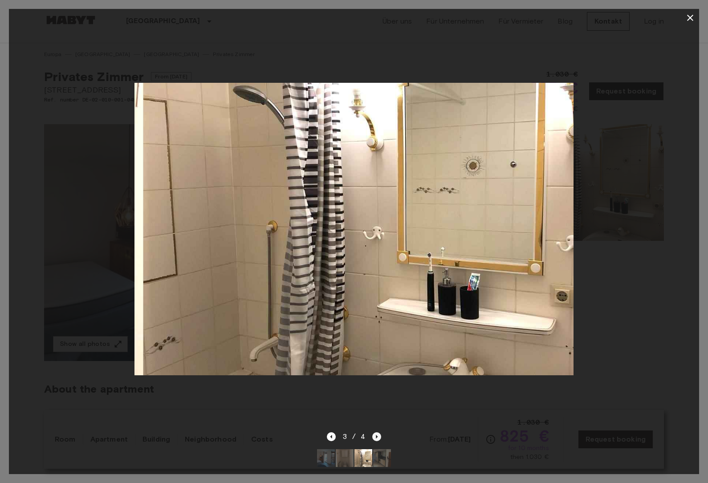
click at [378, 440] on icon "Next image" at bounding box center [376, 436] width 9 height 9
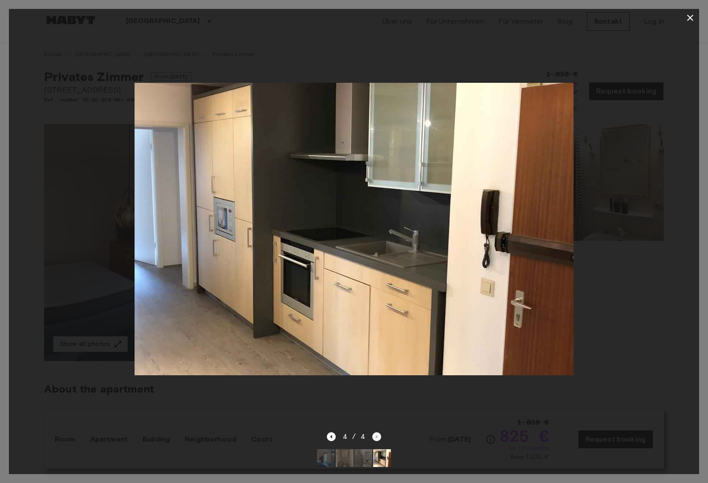
click at [378, 440] on div "4 / 4" at bounding box center [354, 436] width 55 height 11
click at [645, 210] on div at bounding box center [354, 229] width 690 height 405
click at [688, 19] on icon "button" at bounding box center [690, 17] width 11 height 11
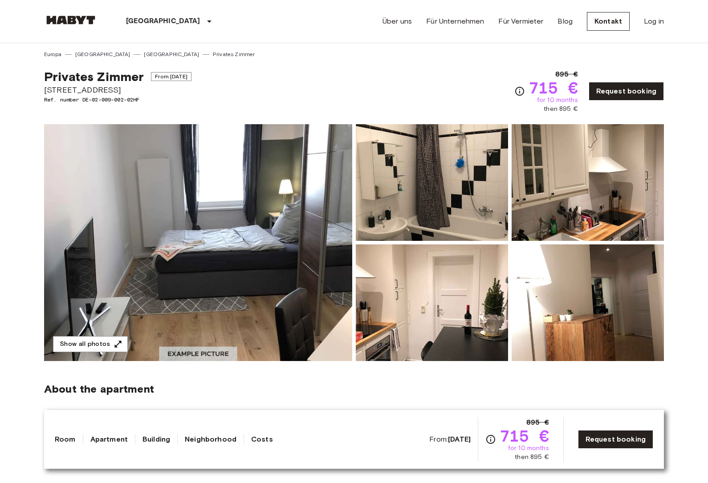
click at [275, 256] on img at bounding box center [198, 242] width 308 height 237
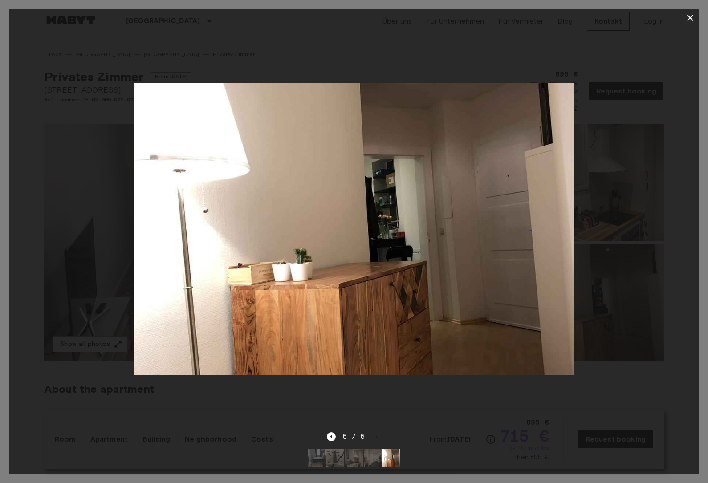
click at [627, 315] on div at bounding box center [354, 229] width 690 height 405
click at [683, 24] on button "button" at bounding box center [690, 18] width 18 height 18
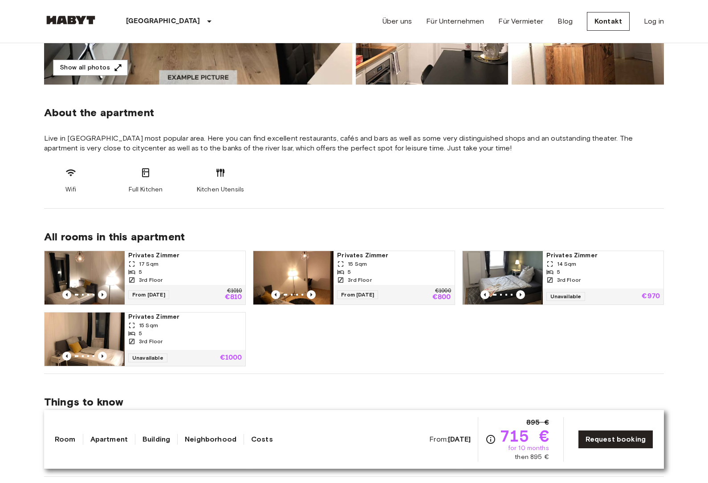
scroll to position [276, 0]
click at [209, 275] on div "5" at bounding box center [185, 272] width 114 height 8
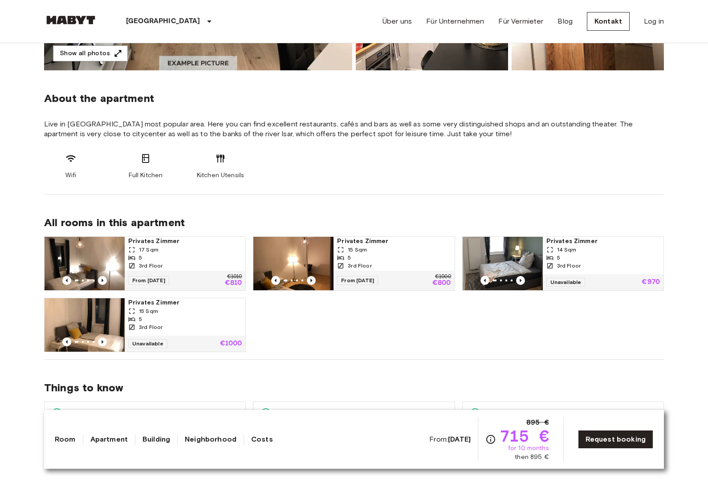
click at [315, 280] on icon "Previous image" at bounding box center [311, 280] width 9 height 9
click at [314, 280] on icon "Previous image" at bounding box center [311, 280] width 9 height 9
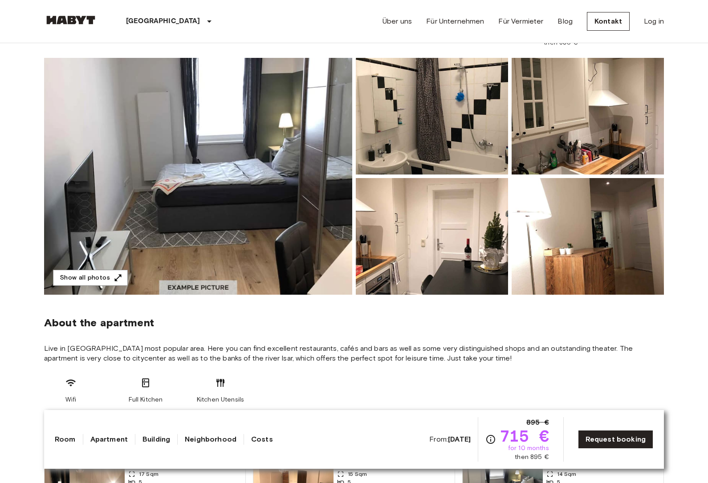
scroll to position [0, 0]
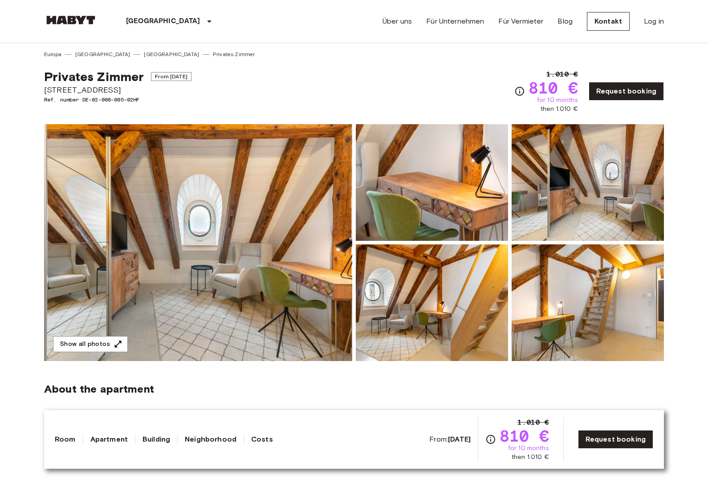
scroll to position [24, 0]
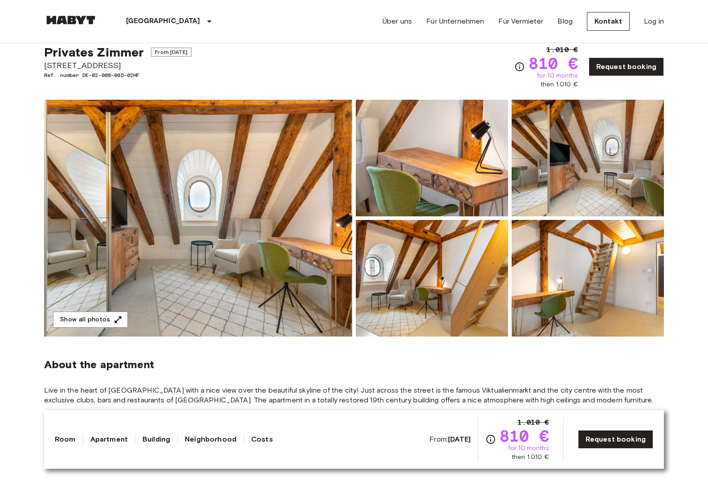
click at [322, 231] on img at bounding box center [198, 218] width 308 height 237
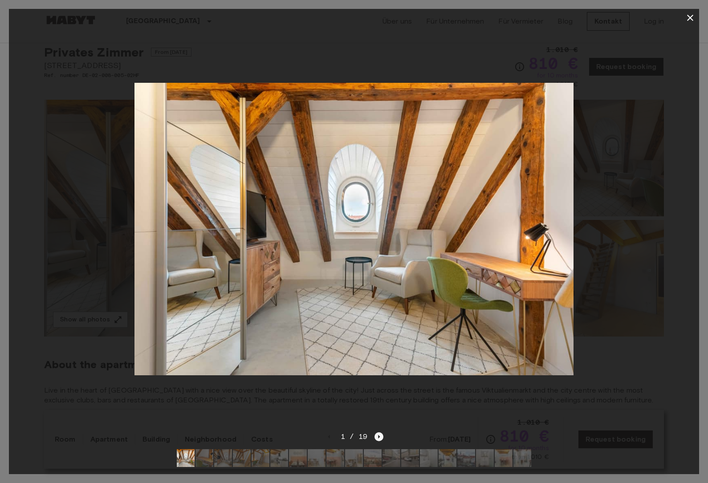
click at [378, 440] on icon "Next image" at bounding box center [378, 436] width 9 height 9
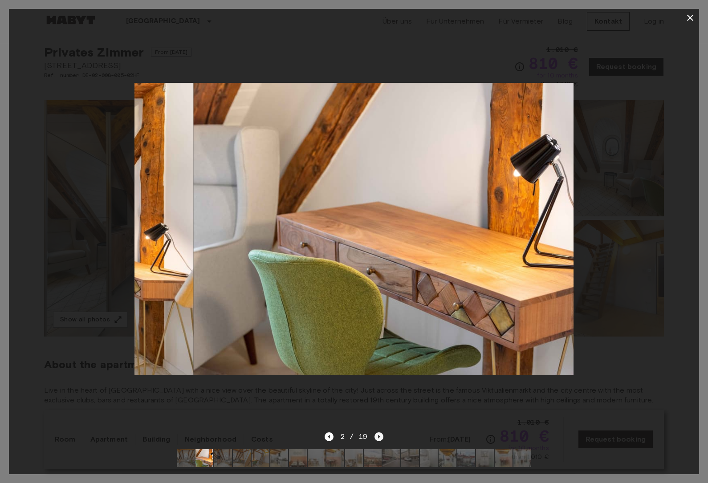
click at [378, 440] on icon "Next image" at bounding box center [378, 436] width 9 height 9
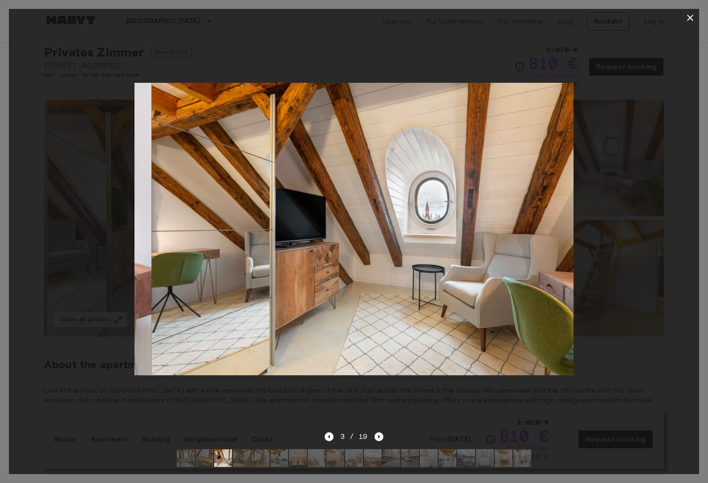
click at [378, 440] on icon "Next image" at bounding box center [378, 436] width 9 height 9
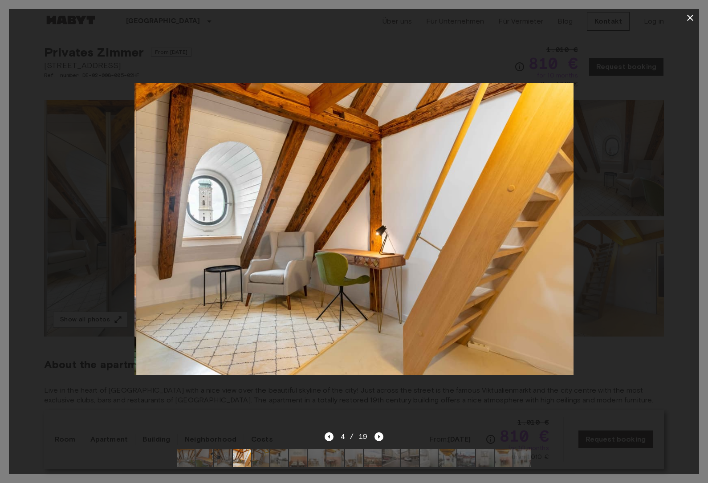
click at [383, 439] on div "4 / 19" at bounding box center [354, 452] width 690 height 43
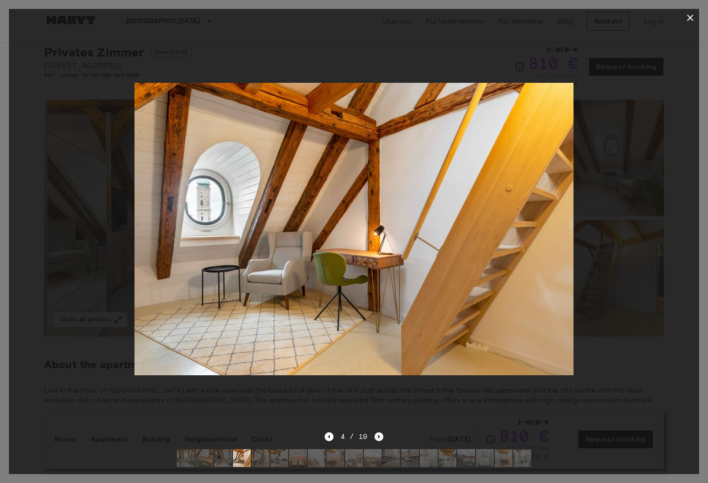
click at [380, 438] on icon "Next image" at bounding box center [378, 436] width 9 height 9
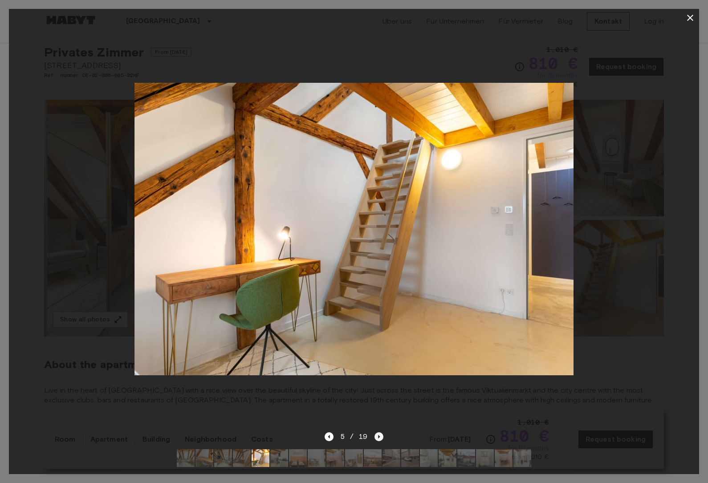
click at [380, 438] on icon "Next image" at bounding box center [378, 436] width 9 height 9
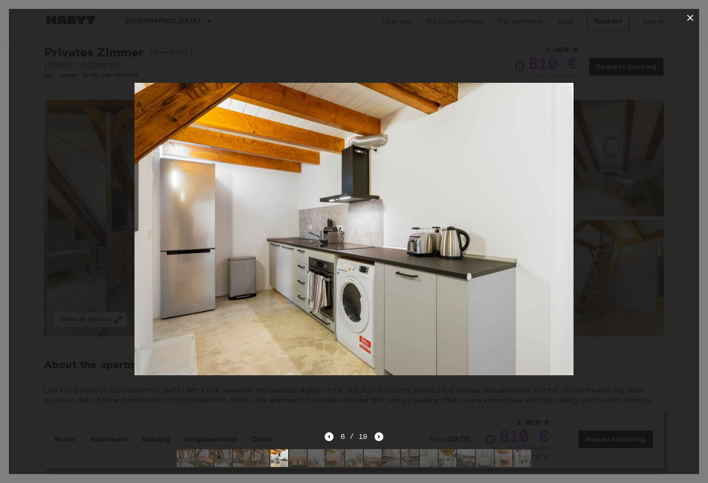
click at [380, 438] on icon "Next image" at bounding box center [378, 436] width 9 height 9
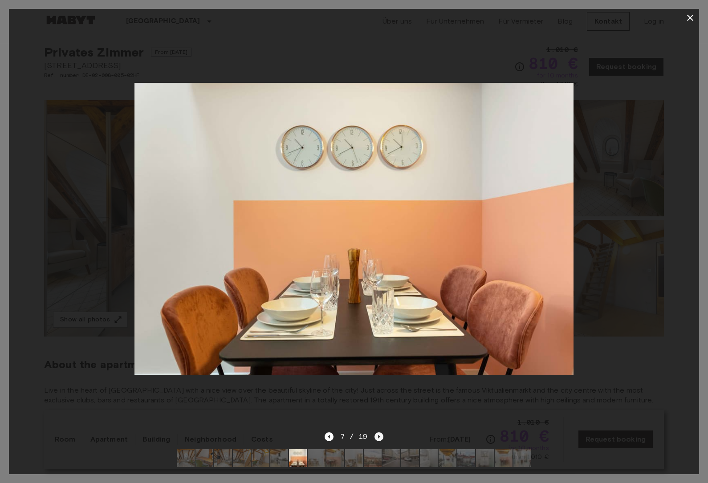
click at [380, 438] on icon "Next image" at bounding box center [378, 436] width 9 height 9
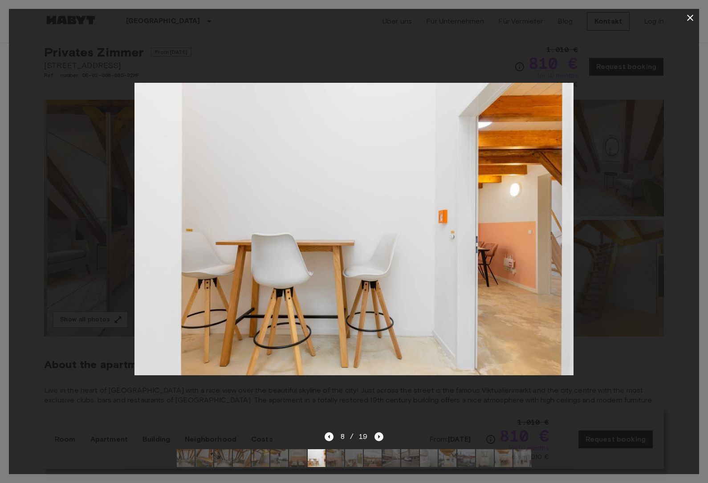
click at [380, 438] on icon "Next image" at bounding box center [378, 436] width 9 height 9
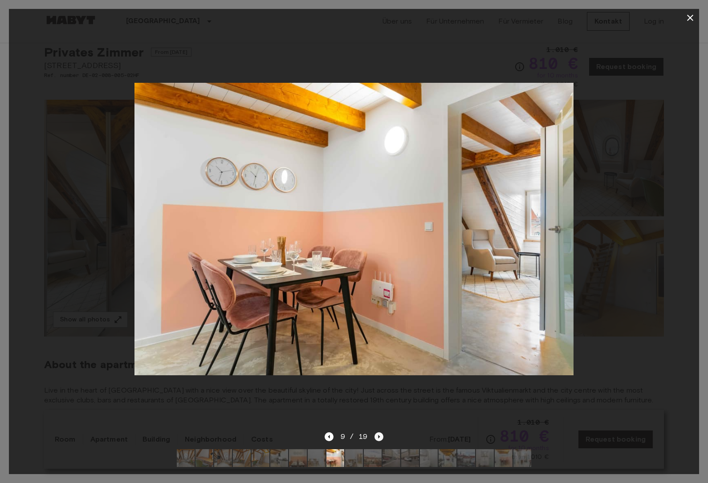
click at [380, 438] on icon "Next image" at bounding box center [378, 436] width 9 height 9
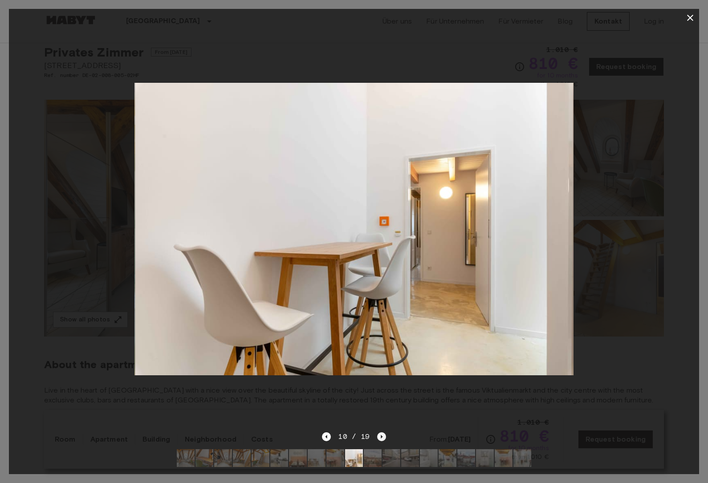
click at [381, 438] on icon "Next image" at bounding box center [382, 437] width 2 height 4
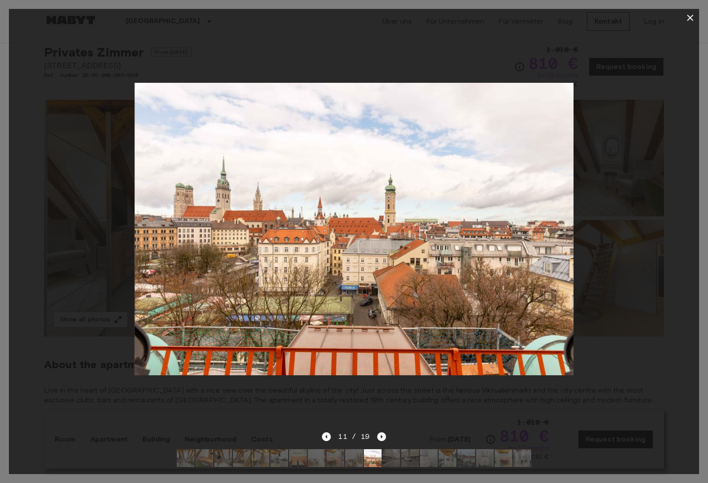
click at [381, 438] on icon "Next image" at bounding box center [382, 437] width 2 height 4
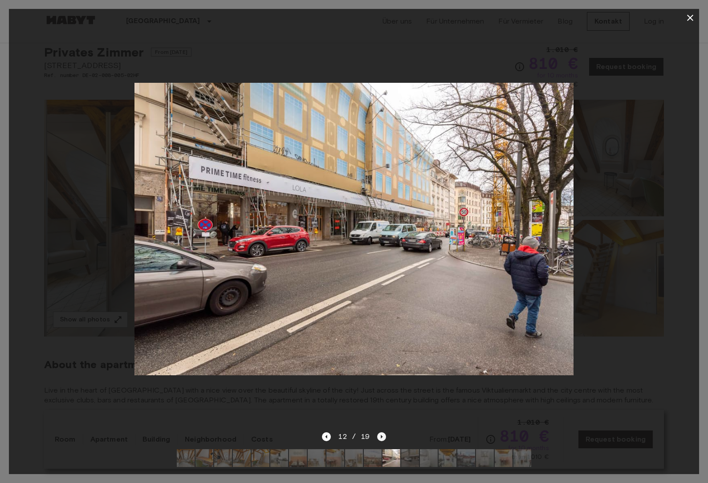
click at [381, 438] on icon "Next image" at bounding box center [382, 437] width 2 height 4
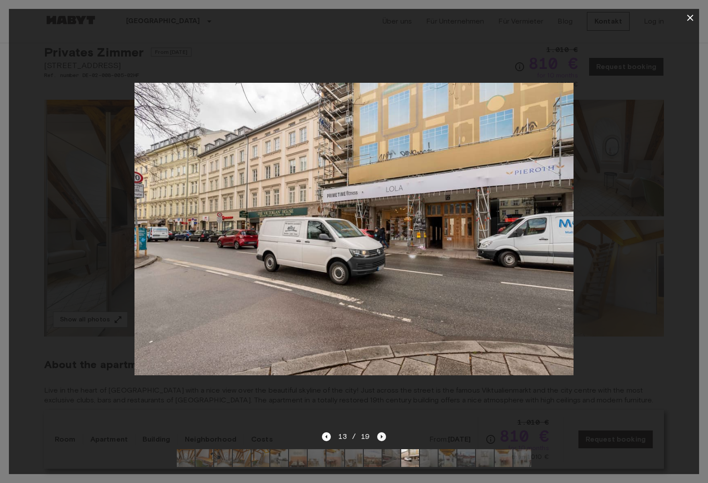
click at [381, 438] on icon "Next image" at bounding box center [382, 437] width 2 height 4
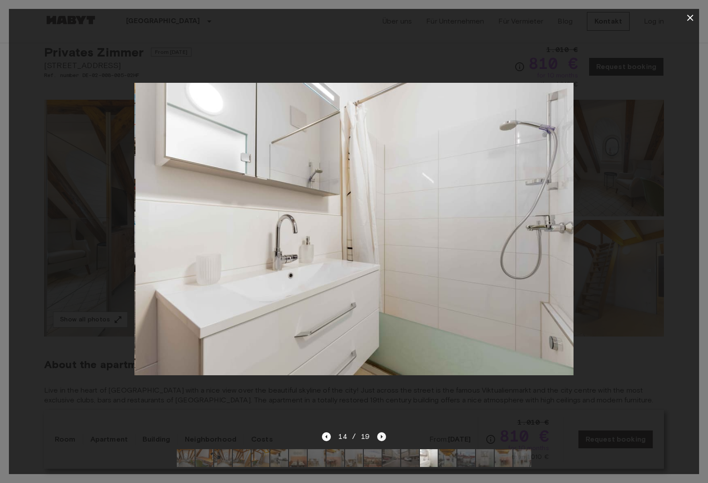
click at [381, 438] on icon "Next image" at bounding box center [382, 437] width 2 height 4
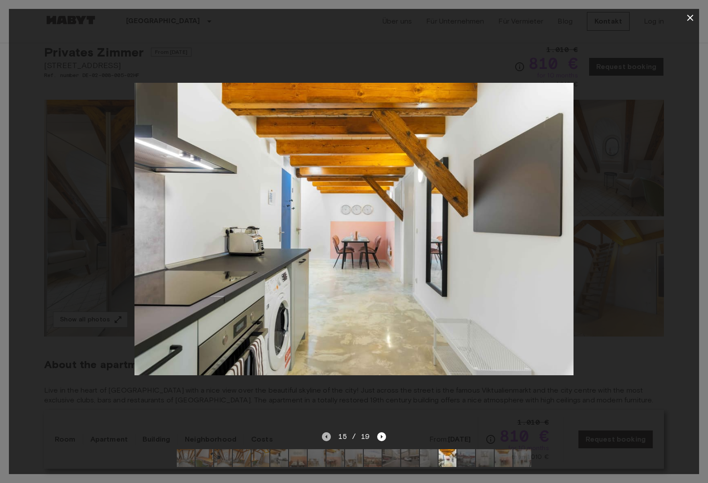
click at [326, 439] on icon "Previous image" at bounding box center [326, 436] width 9 height 9
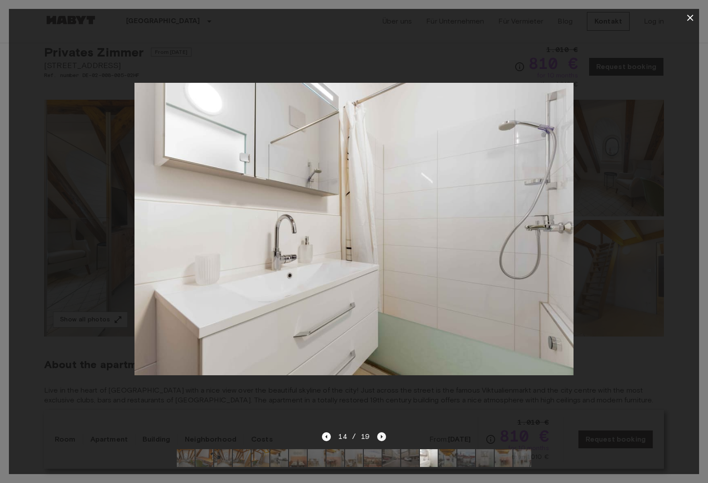
click at [385, 439] on icon "Next image" at bounding box center [381, 436] width 9 height 9
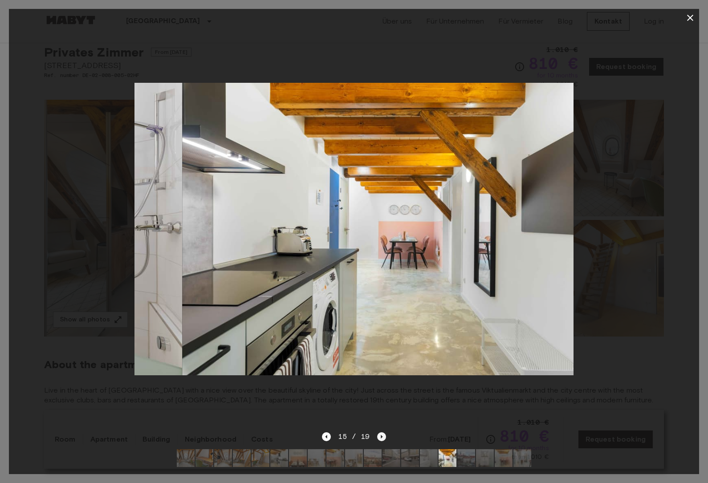
click at [385, 439] on icon "Next image" at bounding box center [381, 436] width 9 height 9
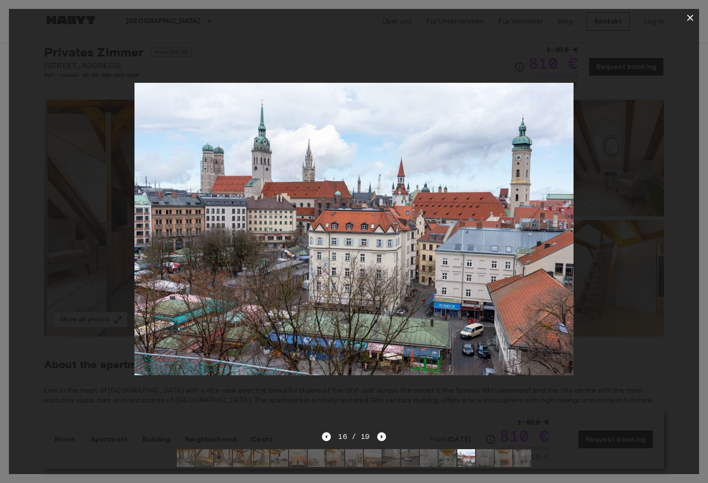
click at [385, 439] on icon "Next image" at bounding box center [381, 436] width 9 height 9
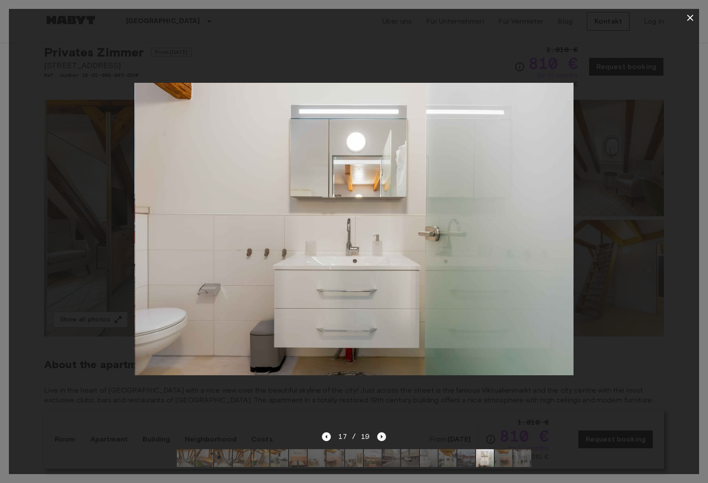
click at [385, 439] on icon "Next image" at bounding box center [381, 436] width 9 height 9
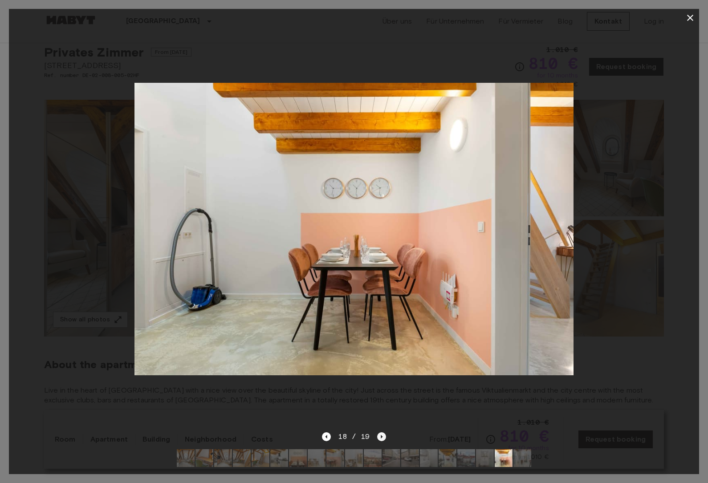
click at [385, 439] on icon "Next image" at bounding box center [381, 436] width 9 height 9
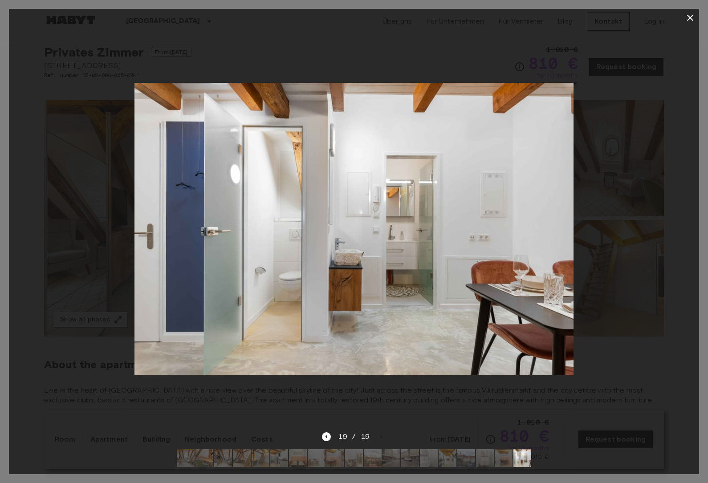
click at [384, 440] on div "19 / 19" at bounding box center [354, 436] width 64 height 11
click at [218, 465] on img at bounding box center [223, 458] width 18 height 18
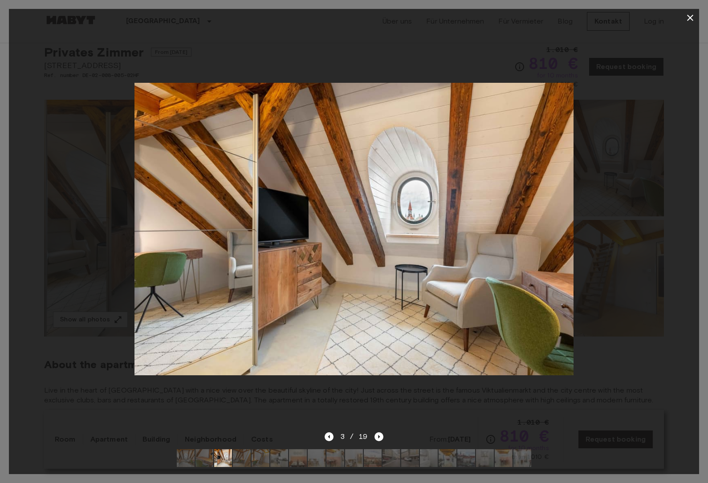
click at [238, 462] on img at bounding box center [242, 458] width 18 height 18
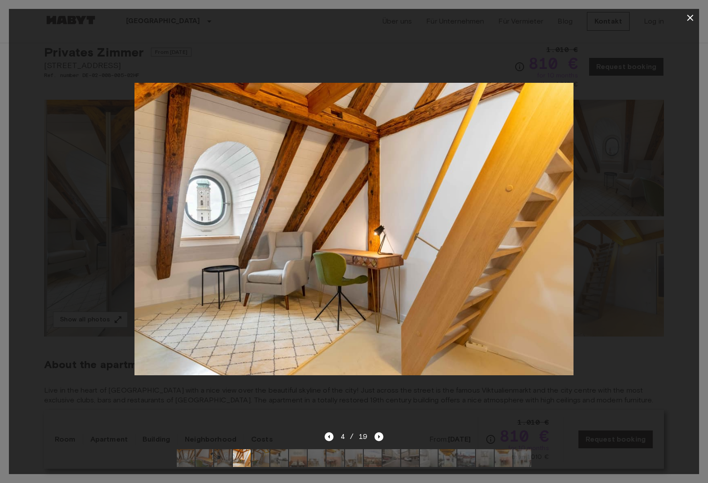
click at [263, 459] on img at bounding box center [261, 458] width 18 height 18
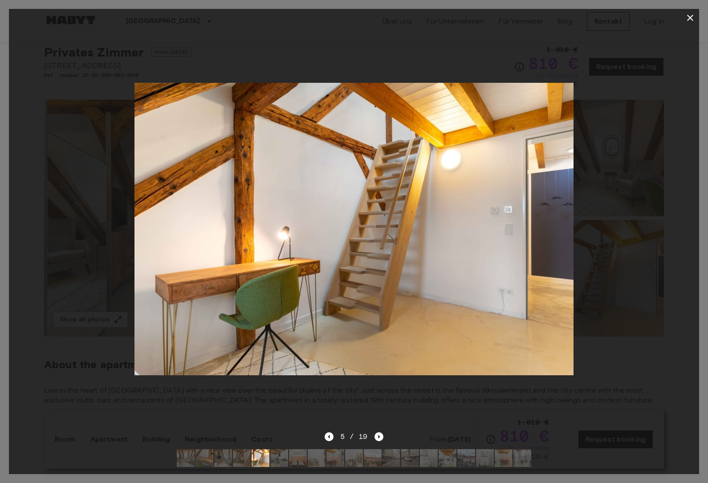
click at [277, 459] on img at bounding box center [279, 458] width 18 height 18
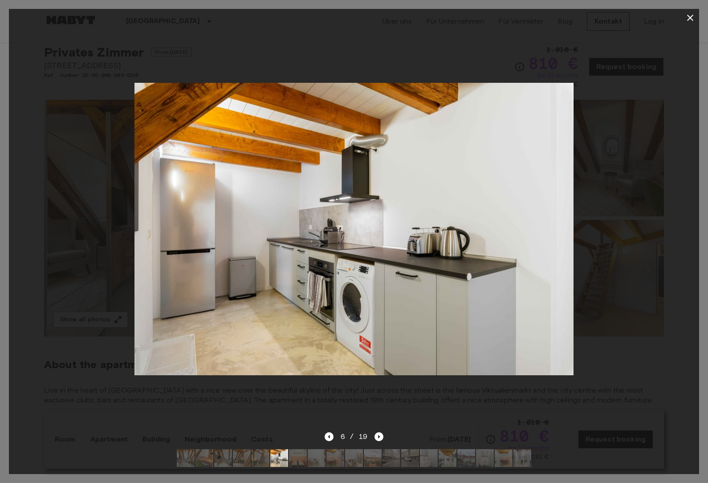
click at [695, 20] on icon "button" at bounding box center [690, 17] width 11 height 11
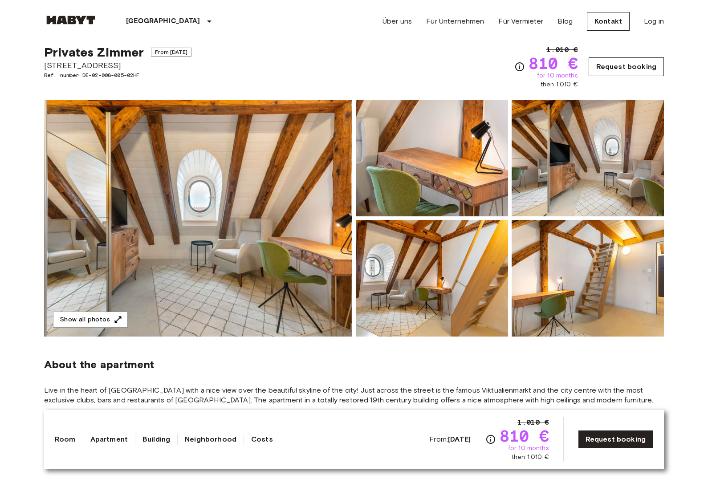
click at [611, 69] on link "Request booking" at bounding box center [625, 66] width 75 height 19
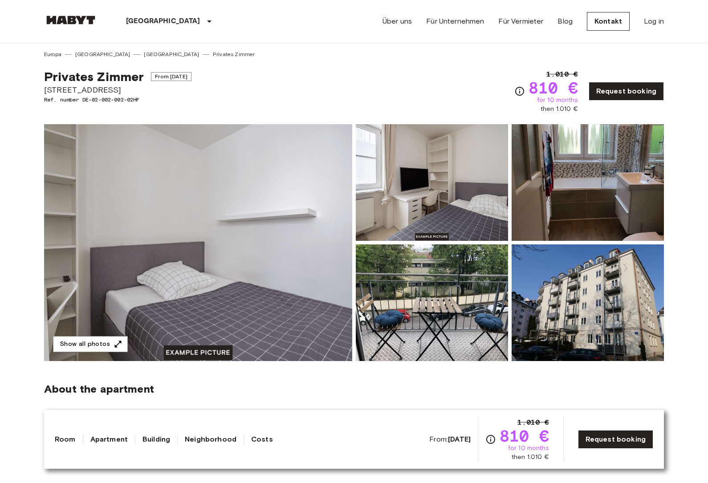
scroll to position [14, 0]
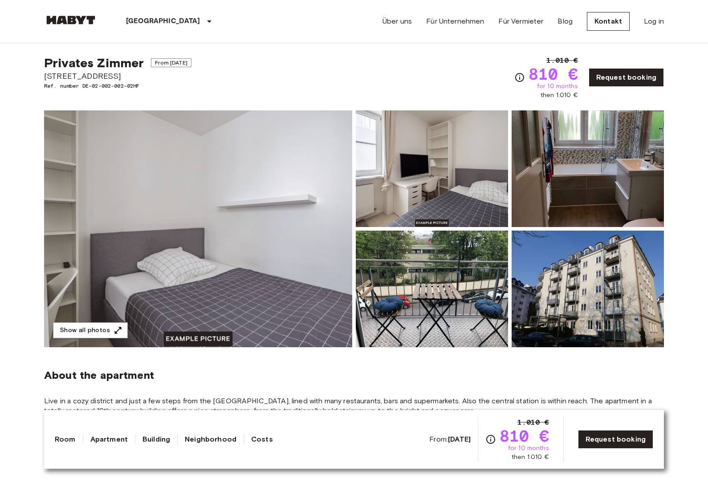
click at [281, 267] on img at bounding box center [198, 228] width 308 height 237
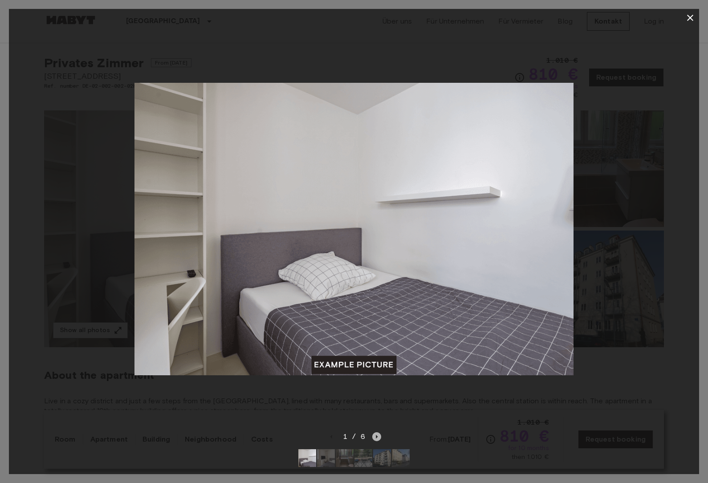
click at [377, 439] on icon "Next image" at bounding box center [376, 436] width 9 height 9
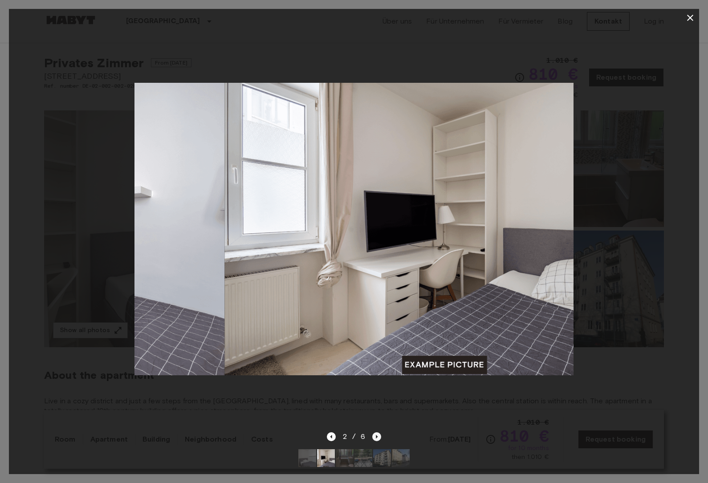
click at [377, 439] on icon "Next image" at bounding box center [376, 436] width 9 height 9
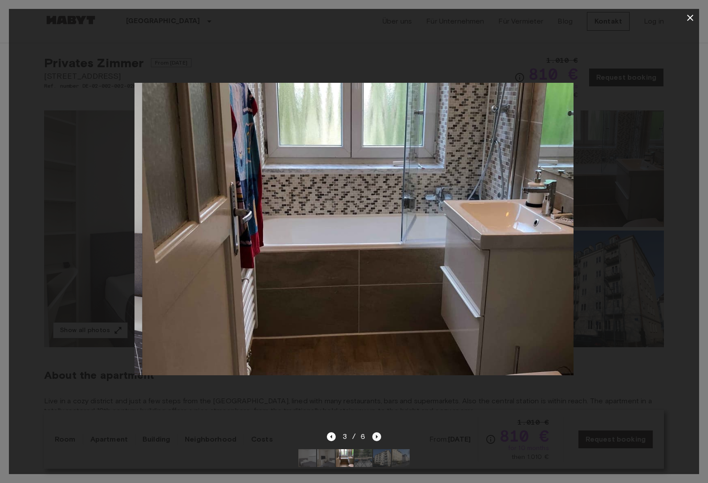
click at [377, 439] on icon "Next image" at bounding box center [376, 436] width 9 height 9
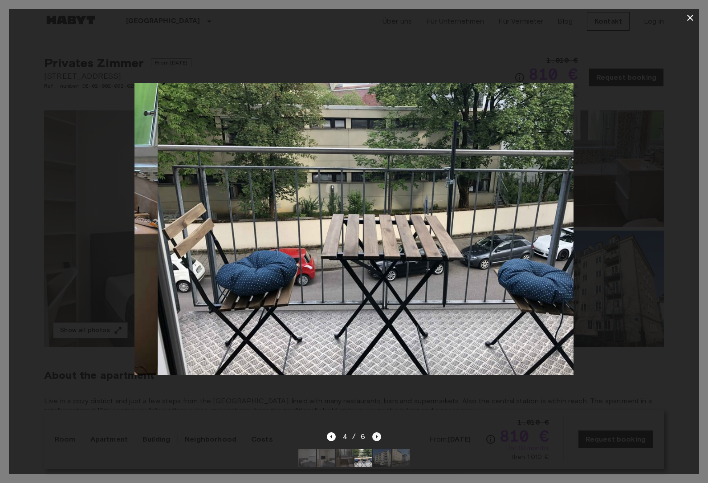
click at [377, 439] on icon "Next image" at bounding box center [376, 436] width 9 height 9
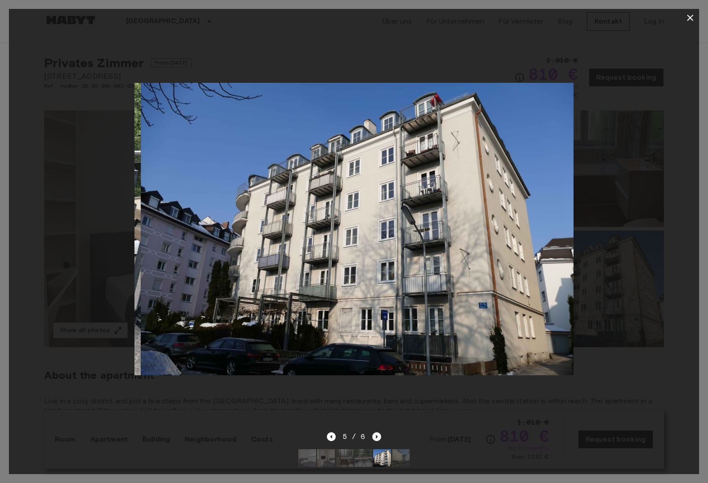
click at [377, 439] on icon "Next image" at bounding box center [376, 436] width 9 height 9
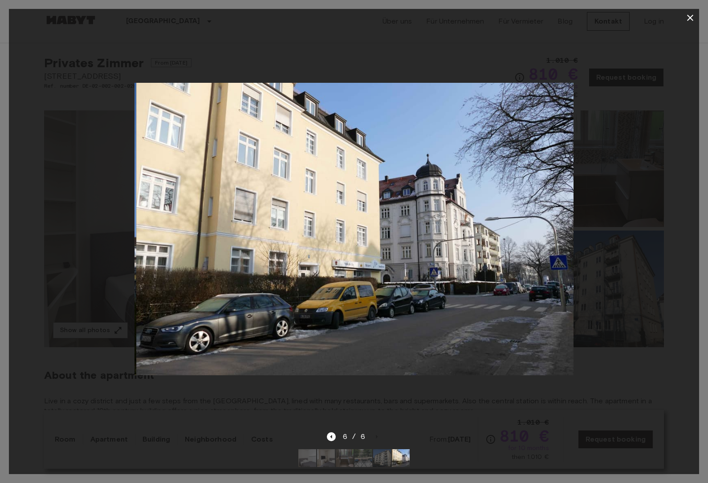
click at [377, 439] on div "6 / 6" at bounding box center [354, 436] width 55 height 11
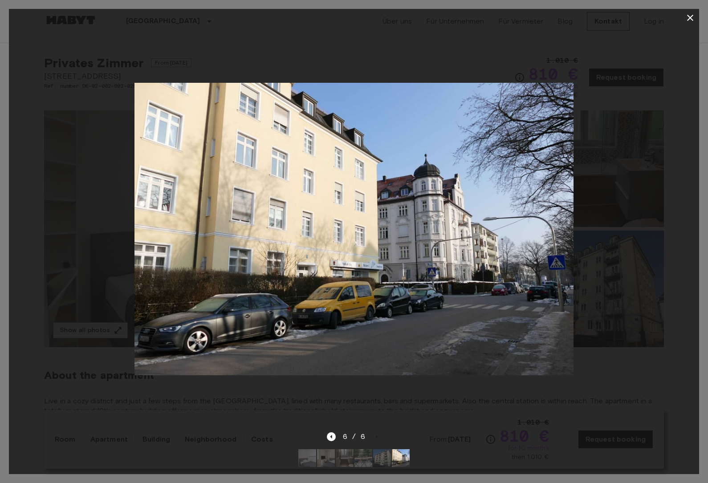
click at [693, 16] on icon "button" at bounding box center [690, 17] width 11 height 11
